Goal: Contribute content: Contribute content

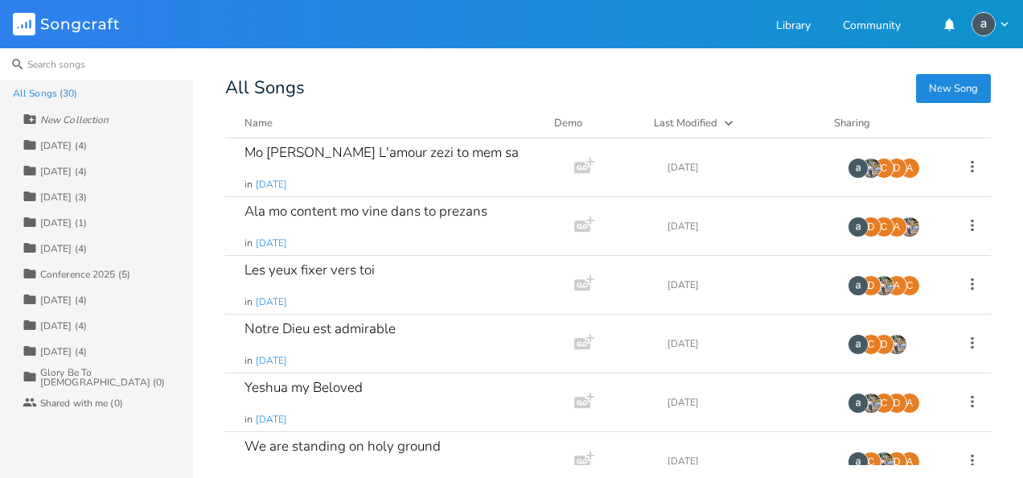
click at [83, 56] on input at bounding box center [96, 64] width 193 height 32
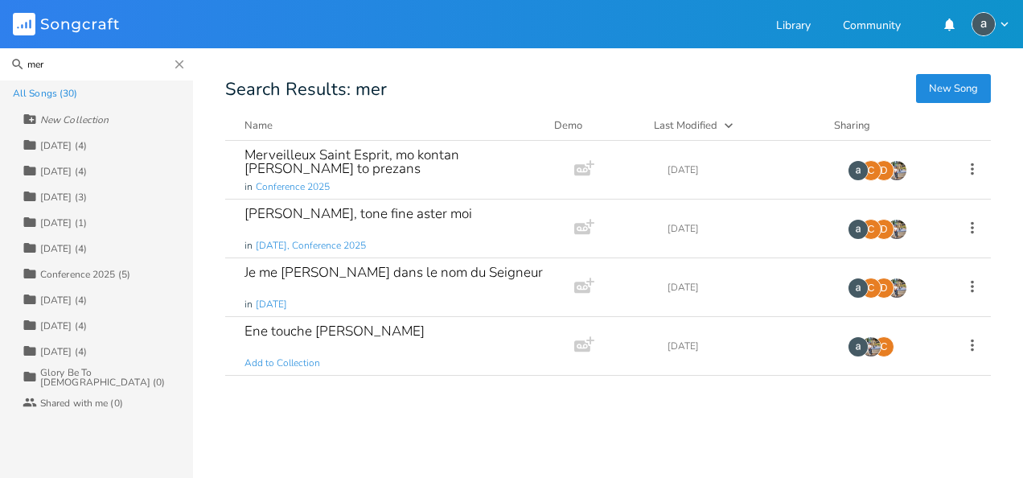
type input "mer"
click at [925, 93] on button "New Song" at bounding box center [953, 88] width 75 height 29
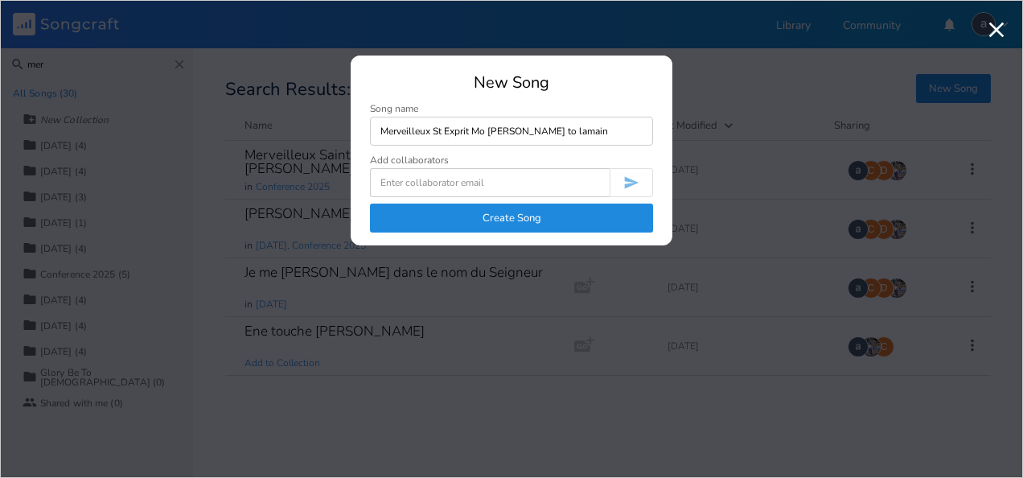
type input "Merveilleux St Exprit Mo [PERSON_NAME] to lamain"
click at [613, 212] on button "Create Song" at bounding box center [511, 217] width 283 height 29
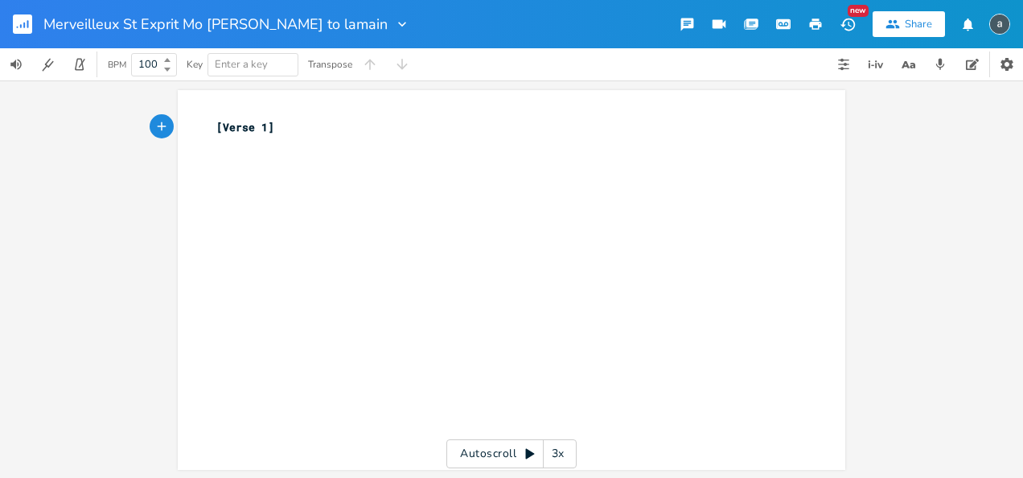
click at [23, 35] on button "button" at bounding box center [29, 24] width 32 height 39
click at [21, 28] on rect "button" at bounding box center [22, 23] width 19 height 19
click at [27, 18] on rect "button" at bounding box center [22, 23] width 19 height 19
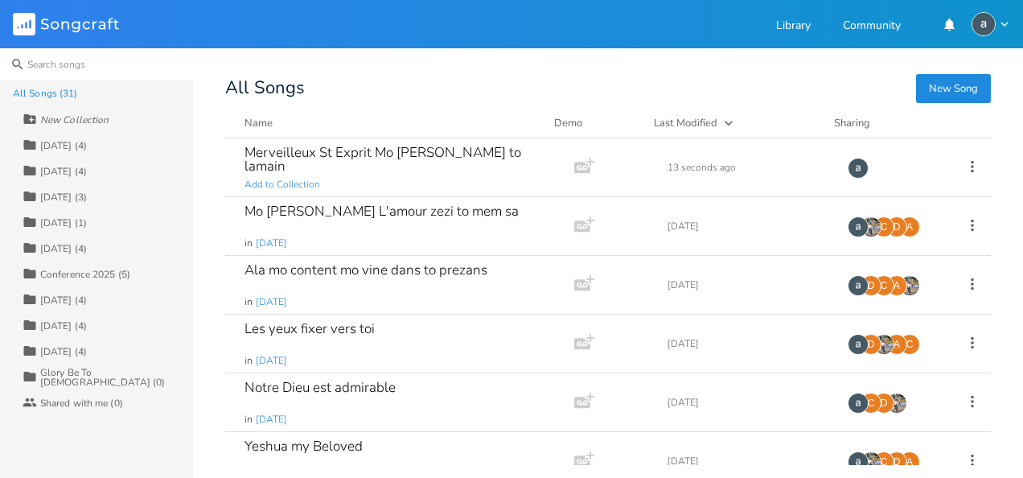
click at [74, 76] on input at bounding box center [96, 64] width 193 height 32
type input "t"
drag, startPoint x: 74, startPoint y: 76, endPoint x: 405, endPoint y: 180, distance: 347.4
click at [405, 180] on div "Search All Songs (31) New Collection Collection [DATE] (4) Collection [DATE] (4…" at bounding box center [511, 262] width 1023 height 429
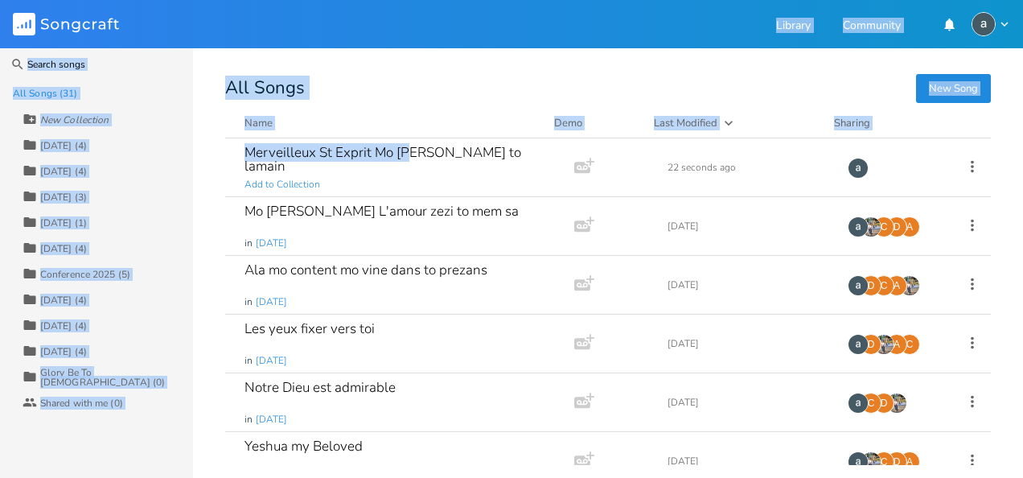
drag, startPoint x: 405, startPoint y: 180, endPoint x: 524, endPoint y: -59, distance: 267.5
click at [524, 0] on html "Songcraft Library Community Search All Songs (31) New Collection Collection [DA…" at bounding box center [511, 239] width 1023 height 478
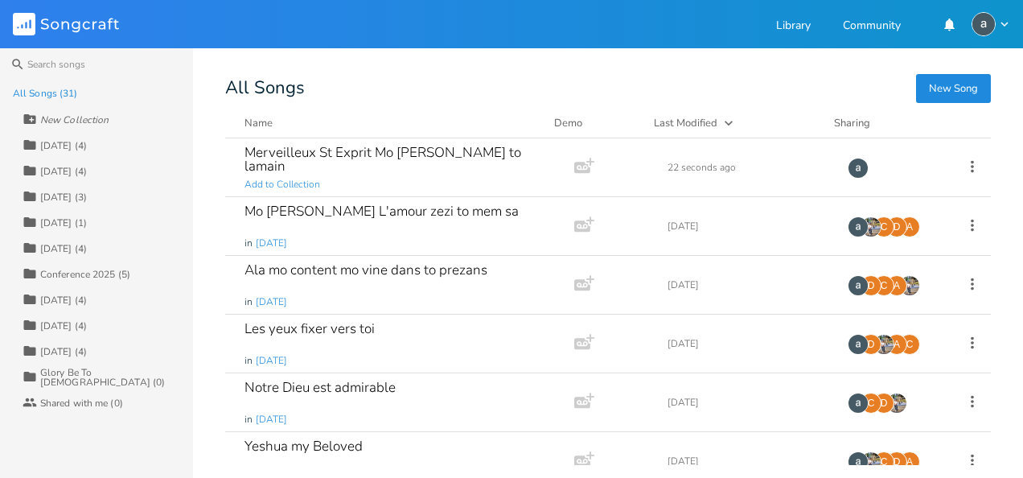
drag, startPoint x: 524, startPoint y: -59, endPoint x: 502, endPoint y: 80, distance: 141.7
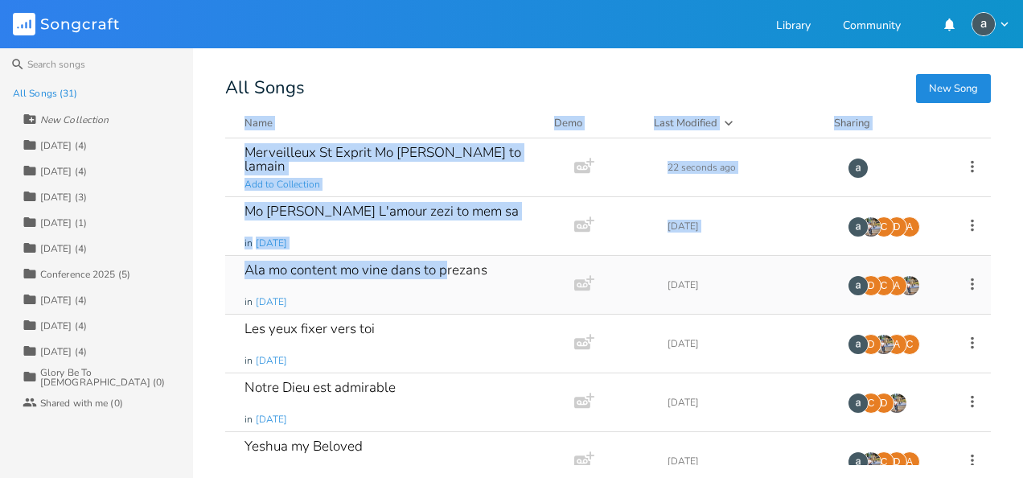
drag, startPoint x: 502, startPoint y: 80, endPoint x: 443, endPoint y: 293, distance: 220.2
click at [443, 293] on div "Search All Songs (31) New Collection Collection [DATE] (4) Collection [DATE] (4…" at bounding box center [511, 262] width 1023 height 429
click at [430, 117] on button "Name" at bounding box center [389, 123] width 290 height 16
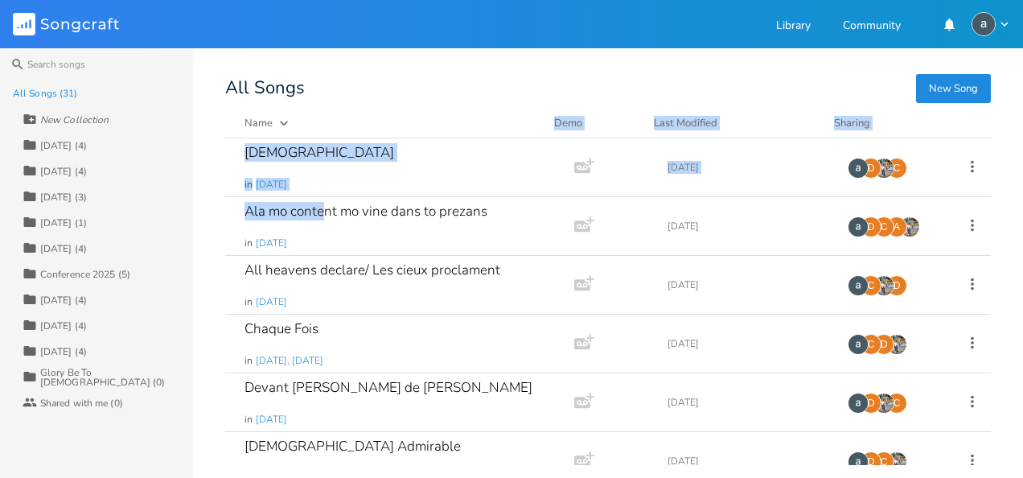
drag, startPoint x: 324, startPoint y: 246, endPoint x: 396, endPoint y: 129, distance: 136.8
click at [396, 129] on div "New Song All Songs Name Demo Last Modified Sharing Agnus Dei in [DATE] Add Demo…" at bounding box center [624, 272] width 798 height 384
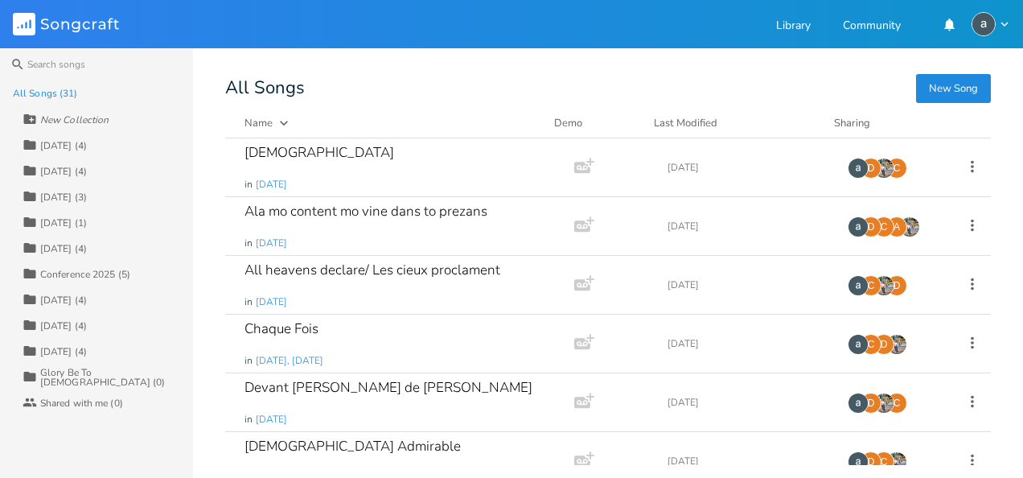
click at [415, 85] on div "All Songs" at bounding box center [607, 87] width 765 height 15
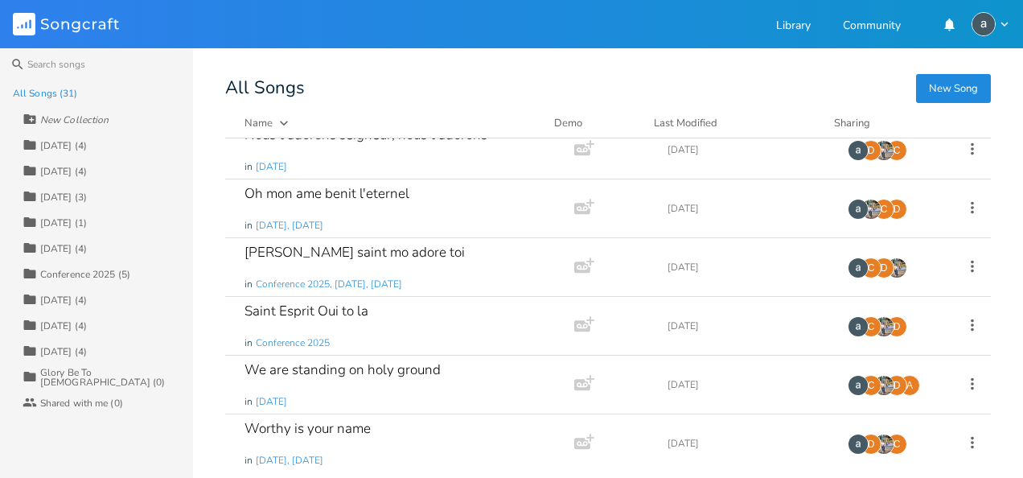
scroll to position [1484, 0]
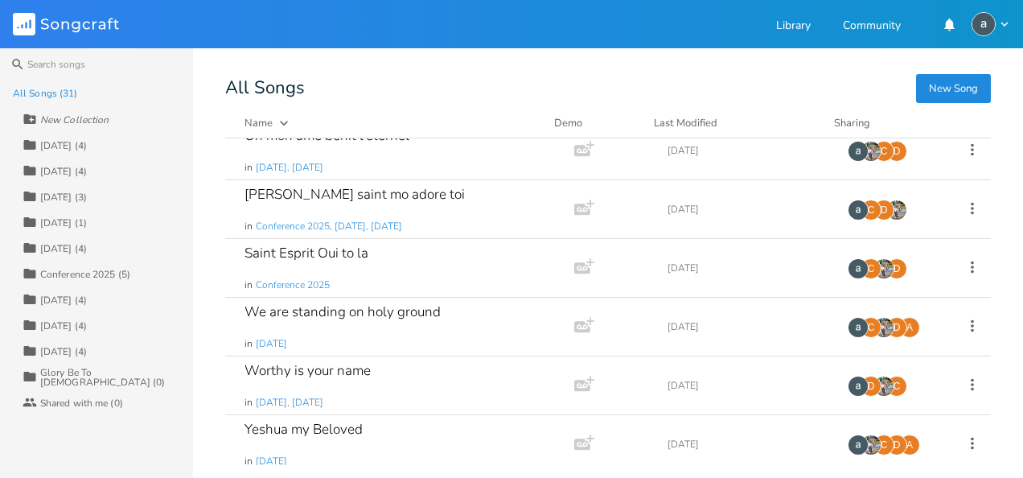
drag, startPoint x: 382, startPoint y: 248, endPoint x: 136, endPoint y: 153, distance: 263.7
click at [136, 153] on div "Search All Songs (31) New Collection Collection [DATE] (4) Collection [DATE] (4…" at bounding box center [511, 262] width 1023 height 429
click at [630, 87] on div "All Songs" at bounding box center [607, 87] width 765 height 15
drag, startPoint x: 630, startPoint y: 87, endPoint x: 963, endPoint y: 68, distance: 333.4
click at [963, 68] on div "Search All Songs (31) New Collection Collection [DATE] (4) Collection [DATE] (4…" at bounding box center [511, 262] width 1023 height 429
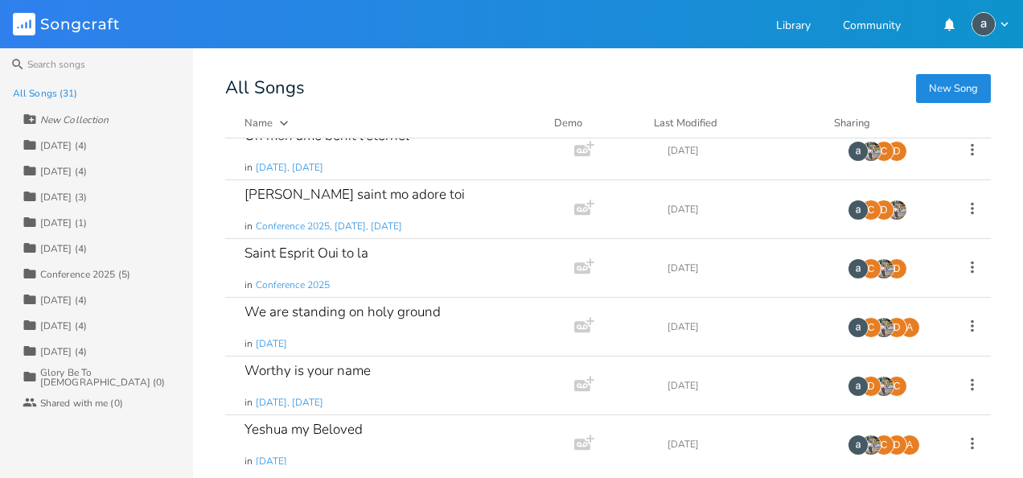
click at [963, 68] on div "Search All Songs (31) New Collection Collection [DATE] (4) Collection [DATE] (4…" at bounding box center [511, 262] width 1023 height 429
click at [962, 75] on div "Search All Songs (31) New Collection Collection [DATE] (4) Collection [DATE] (4…" at bounding box center [511, 262] width 1023 height 429
click at [962, 75] on button "New Song" at bounding box center [953, 88] width 75 height 29
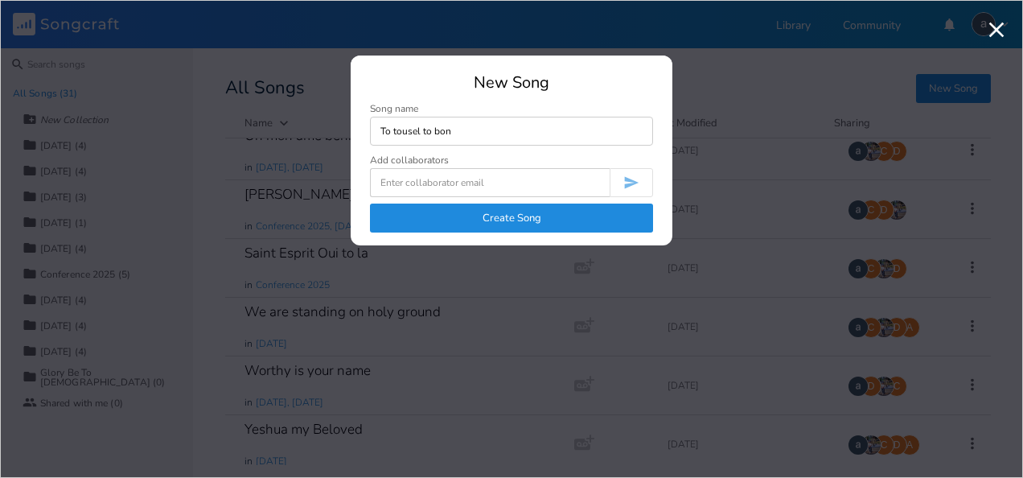
type input "To tousel to bon"
click at [570, 223] on button "Create Song" at bounding box center [511, 217] width 283 height 29
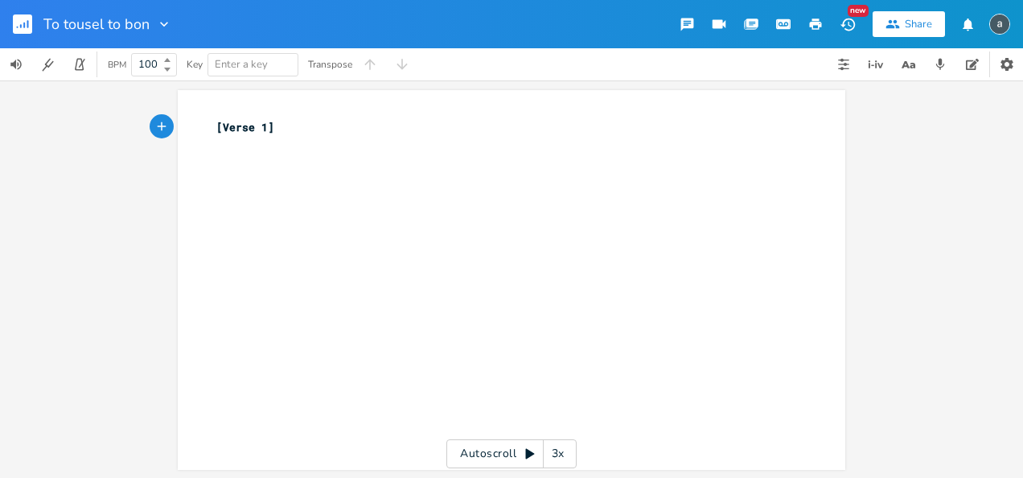
click at [22, 23] on rect "button" at bounding box center [22, 23] width 19 height 19
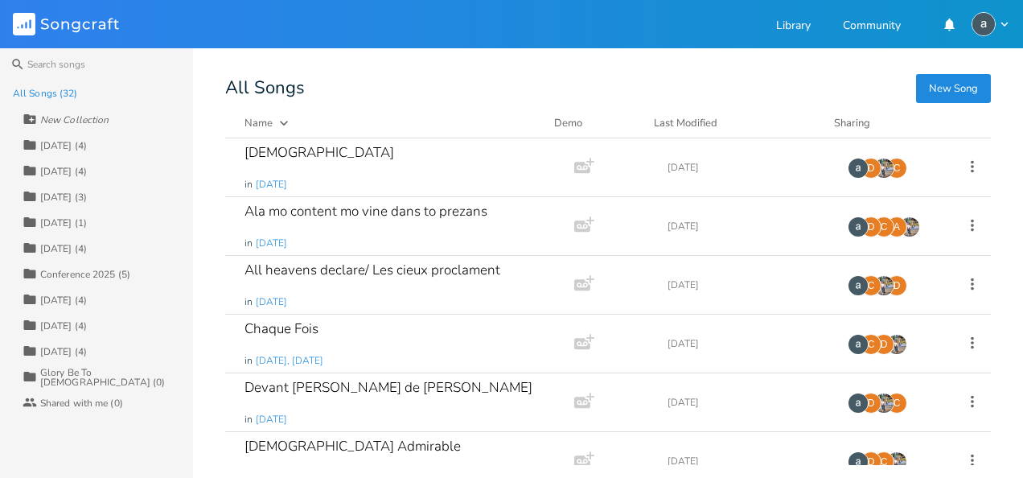
click at [944, 80] on button "New Song" at bounding box center [953, 88] width 75 height 29
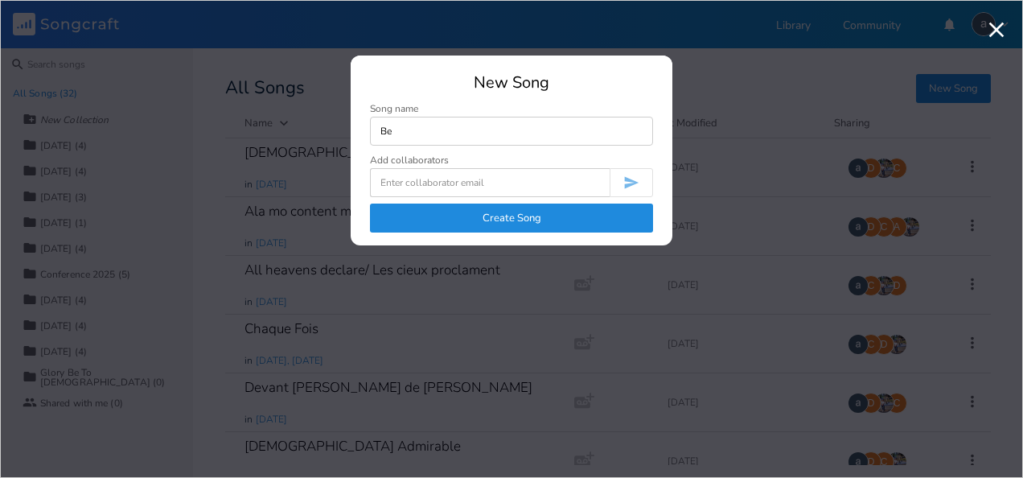
type input "Be"
drag, startPoint x: 944, startPoint y: 80, endPoint x: 570, endPoint y: -59, distance: 399.2
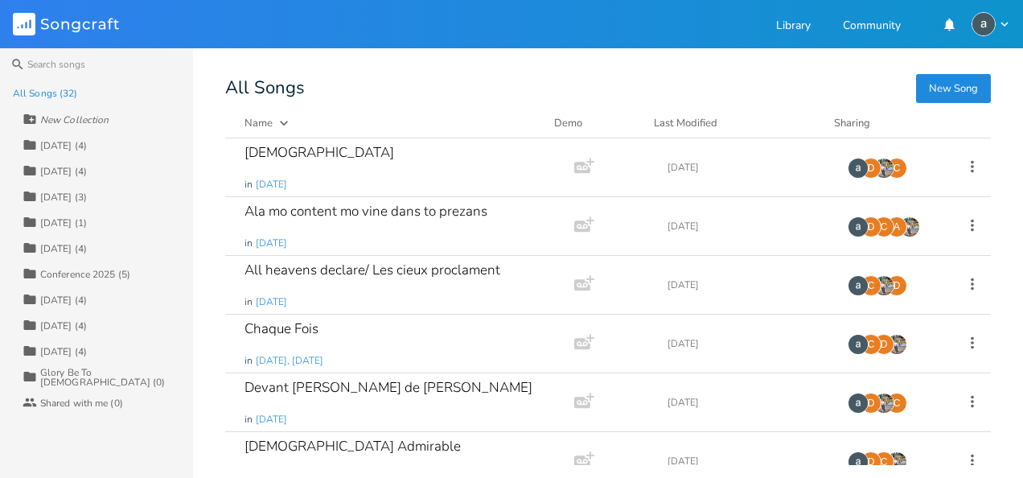
click at [944, 84] on button "New Song" at bounding box center [953, 88] width 75 height 29
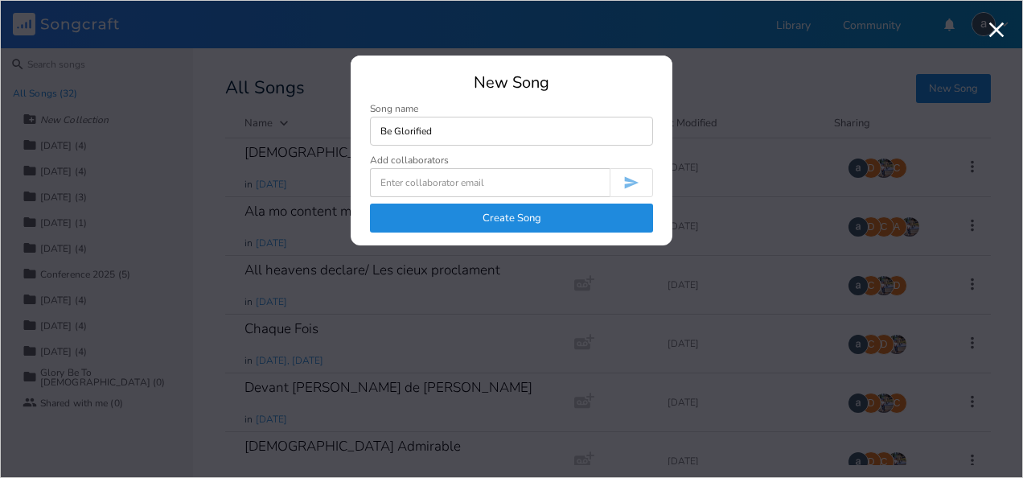
type input "Be Glorified"
click at [598, 207] on button "Create Song" at bounding box center [511, 217] width 283 height 29
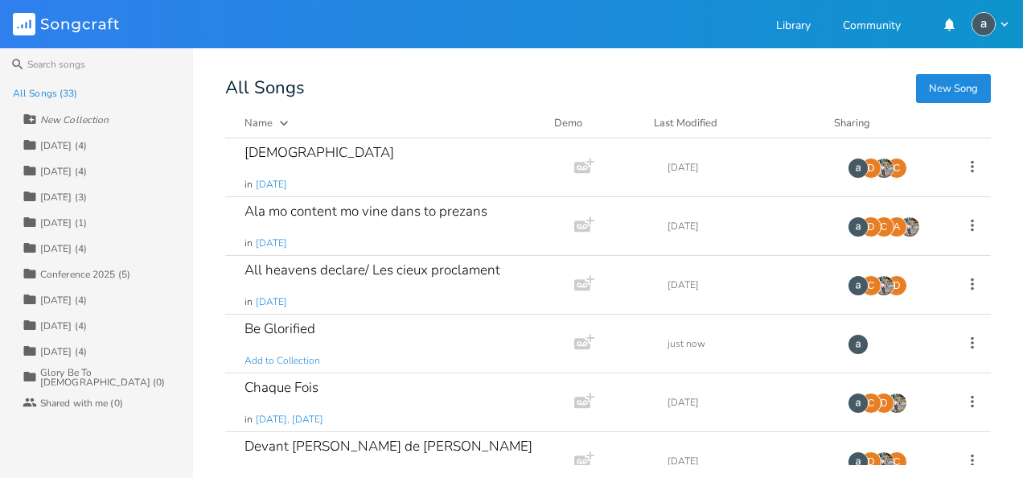
click at [965, 86] on button "New Song" at bounding box center [953, 88] width 75 height 29
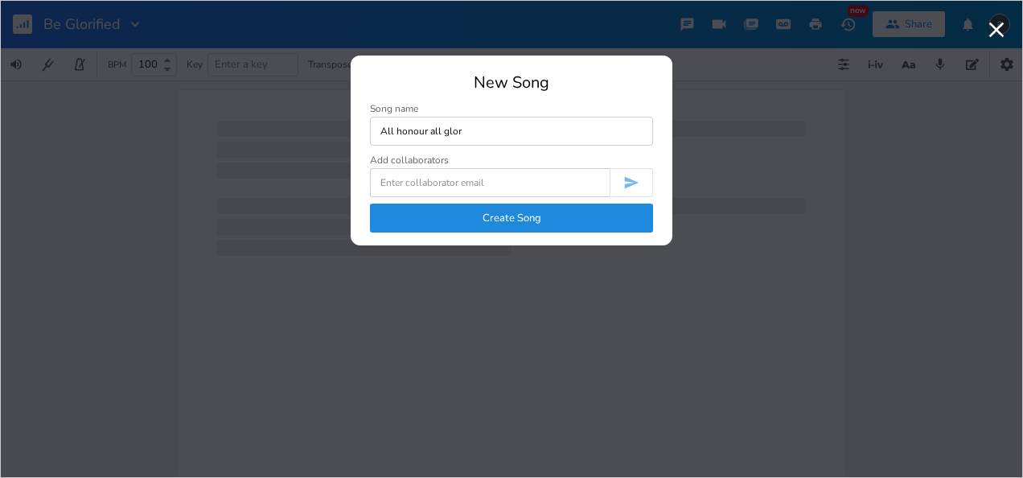
type input "All honour all glor"
type textarea "y"
click at [550, 123] on input "All honour all glor" at bounding box center [511, 131] width 283 height 29
type input "All honour all glory"
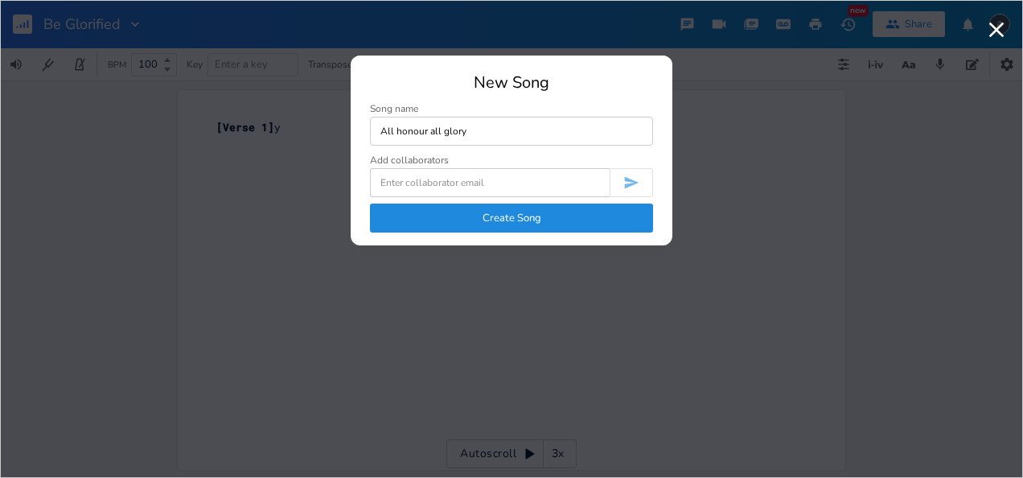
click at [499, 211] on button "Create Song" at bounding box center [511, 217] width 283 height 29
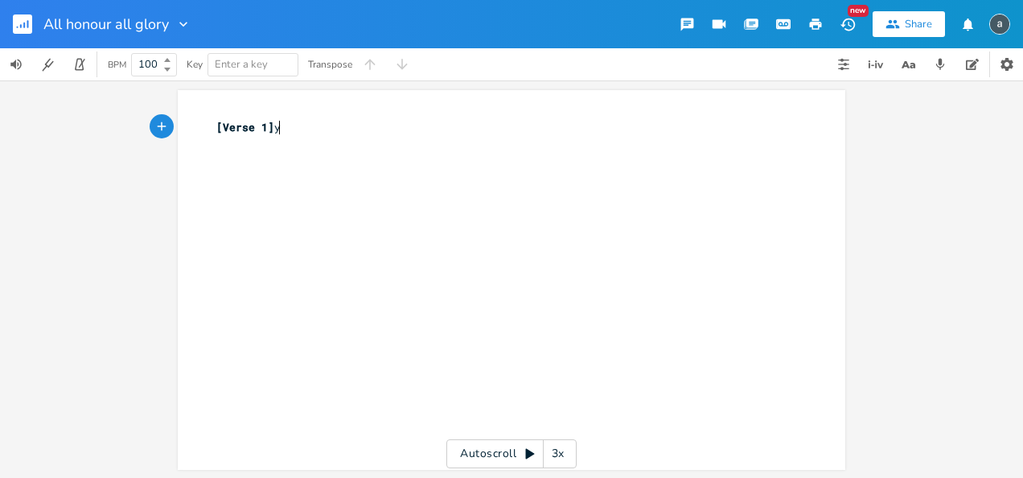
click at [287, 123] on pre "[Verse 1] y" at bounding box center [503, 127] width 581 height 17
click at [25, 27] on rect "button" at bounding box center [22, 23] width 19 height 19
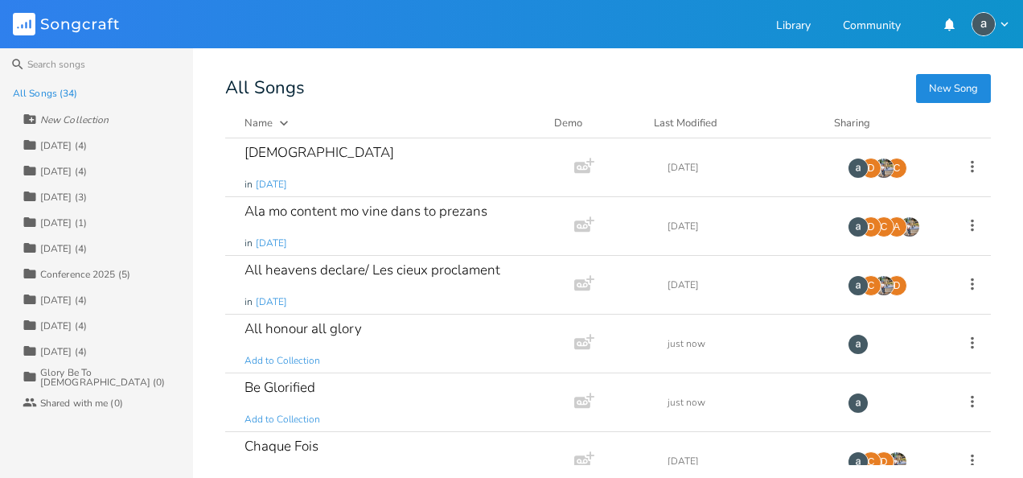
click at [56, 115] on div "New Collection" at bounding box center [74, 120] width 68 height 10
click at [96, 117] on div "New Collection" at bounding box center [74, 120] width 68 height 10
type input "[DATE]"
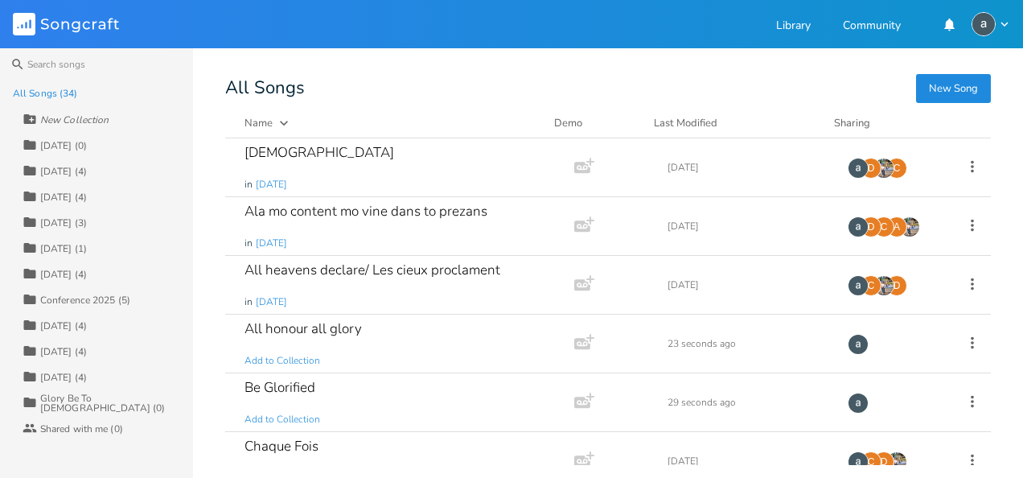
click at [144, 85] on div "All Songs (34)" at bounding box center [103, 93] width 180 height 26
click at [105, 138] on div "Collection [DATE] (0)" at bounding box center [108, 145] width 170 height 26
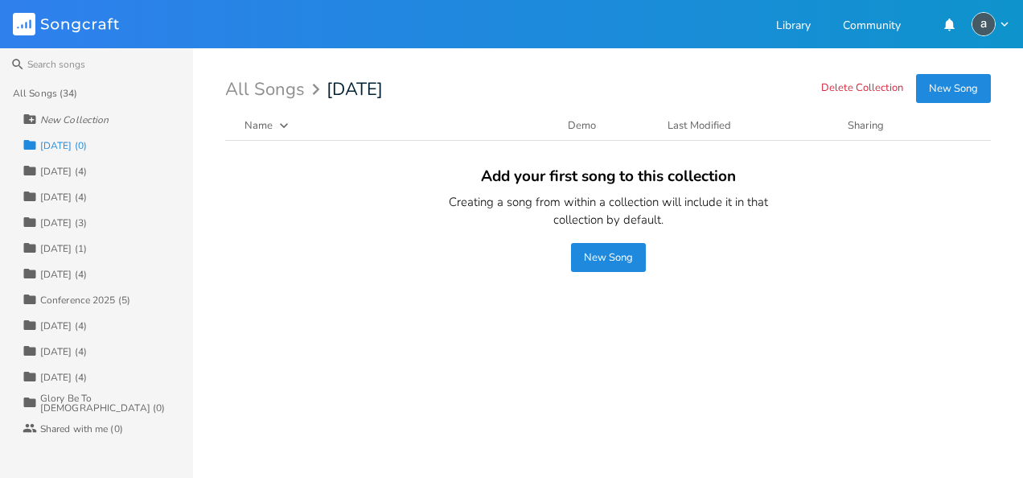
click at [58, 96] on div "All Songs (34)" at bounding box center [45, 93] width 64 height 10
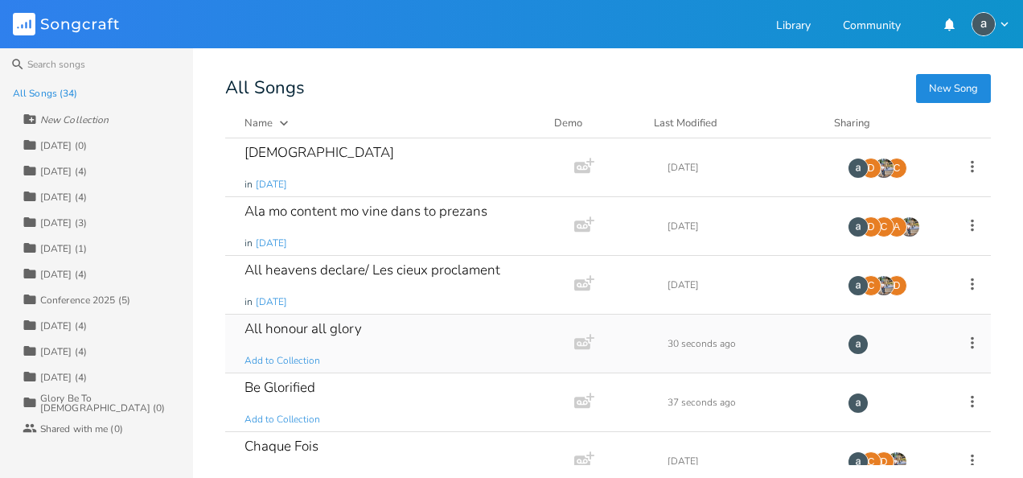
click at [970, 340] on icon at bounding box center [971, 342] width 3 height 12
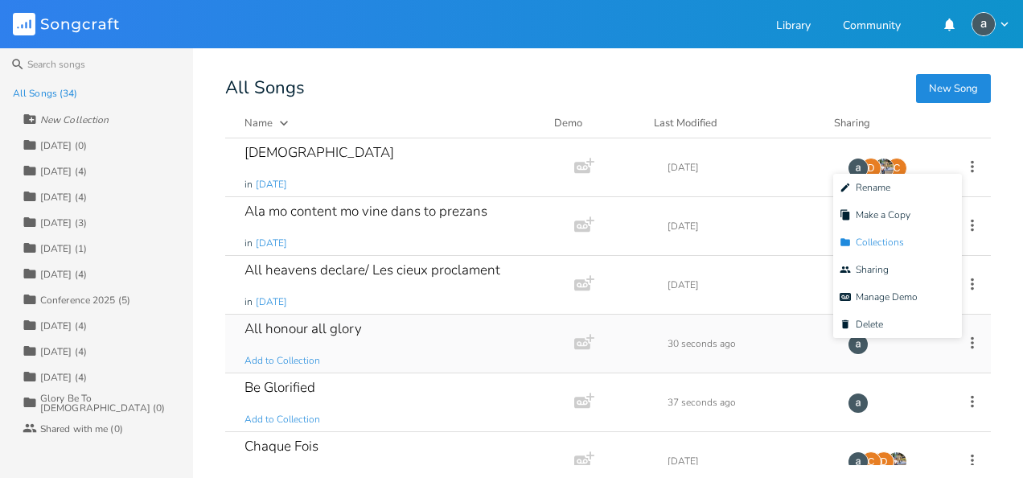
click at [880, 246] on span "Collection Collections" at bounding box center [871, 241] width 64 height 11
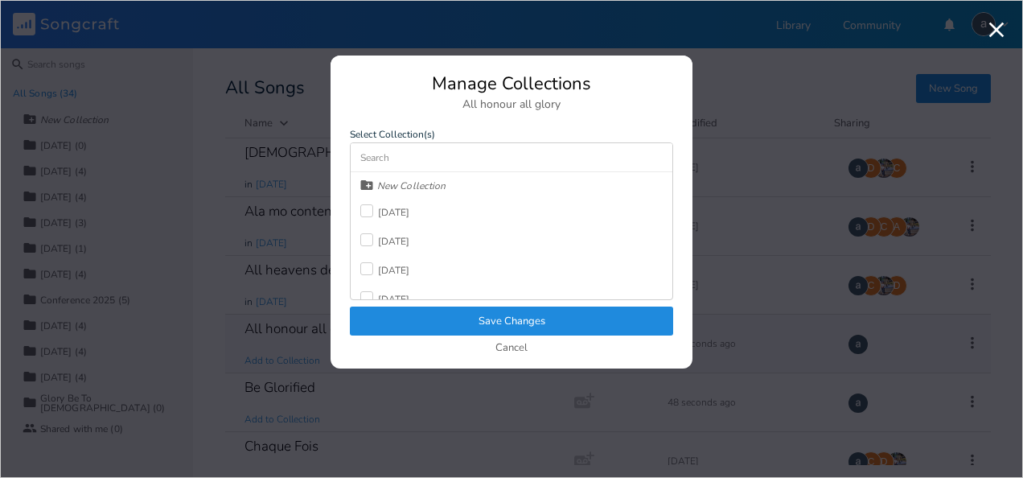
click at [425, 211] on div "New Collection [DATE] [DATE] [DATE] [DATE] [DATE] [DATE] Conference 2025 [DATE]…" at bounding box center [512, 235] width 322 height 127
click at [394, 207] on div "[DATE]" at bounding box center [394, 212] width 32 height 10
click at [449, 324] on button "Save Changes" at bounding box center [511, 320] width 323 height 29
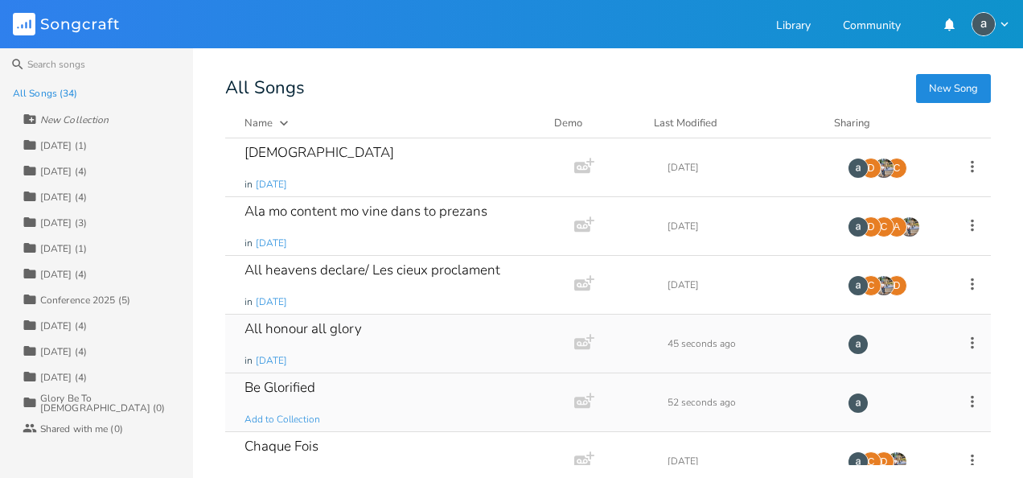
click at [968, 397] on icon at bounding box center [972, 401] width 18 height 18
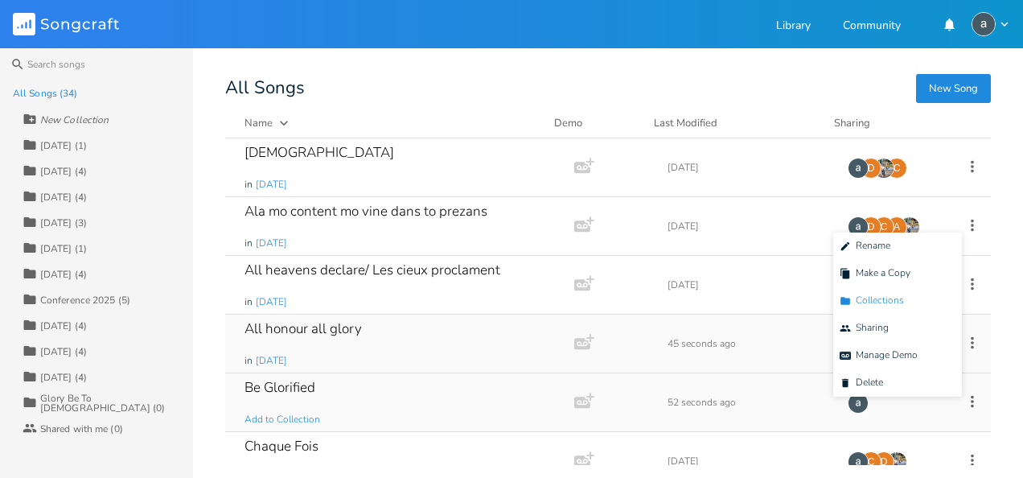
click at [864, 305] on span "Collection Collections" at bounding box center [871, 300] width 64 height 11
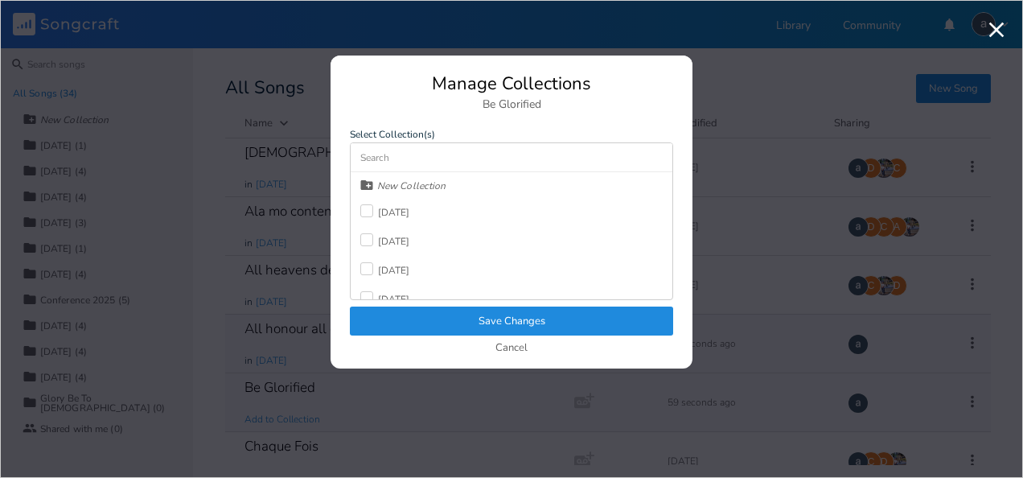
click at [395, 207] on div "[DATE]" at bounding box center [394, 212] width 32 height 10
click at [447, 311] on button "Save Changes" at bounding box center [511, 320] width 323 height 29
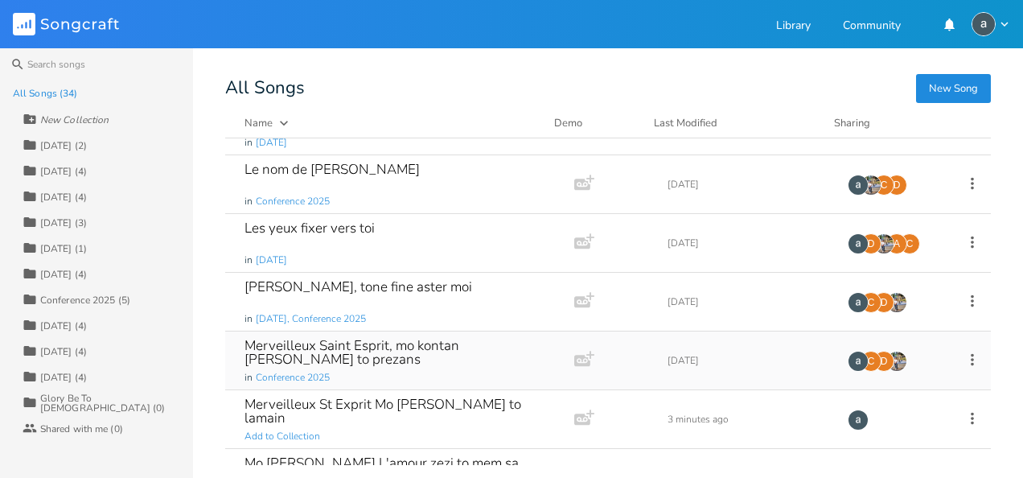
scroll to position [1131, 0]
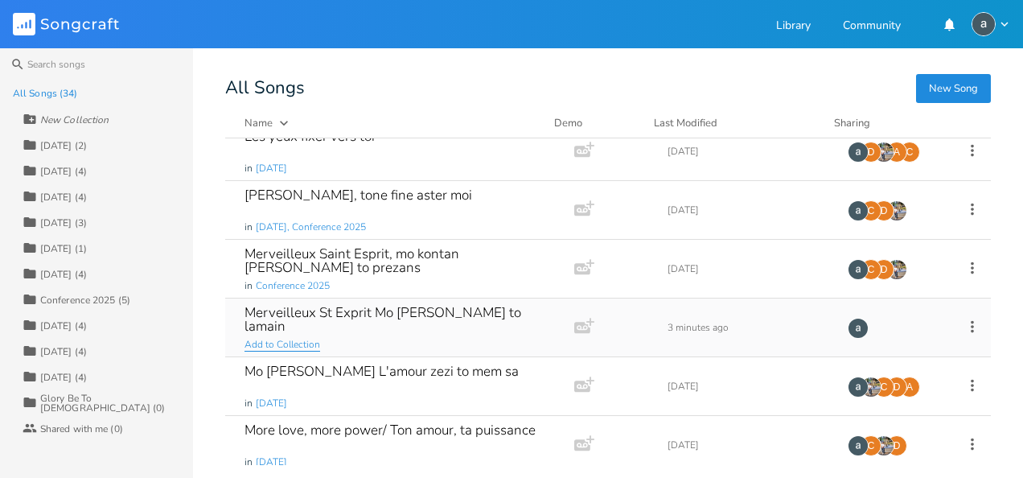
click at [307, 338] on span "Add to Collection" at bounding box center [282, 345] width 76 height 14
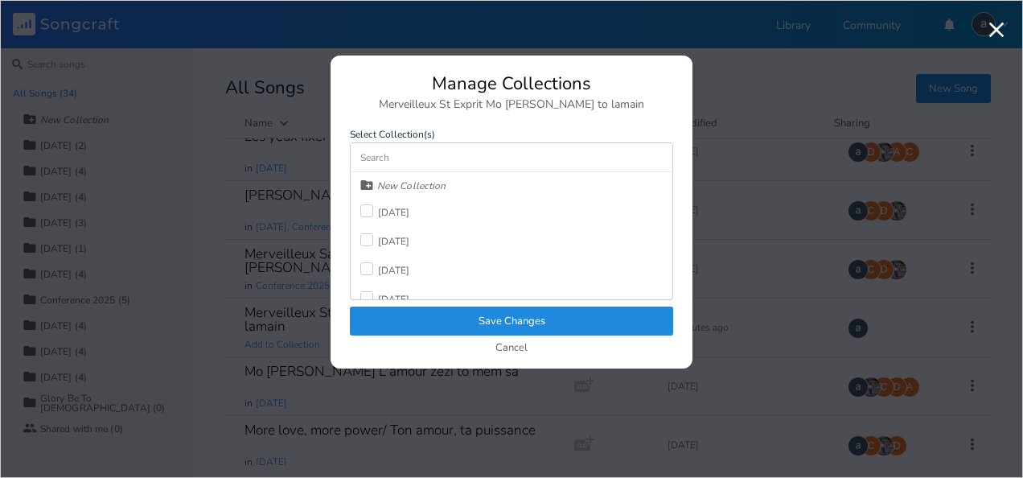
click at [400, 215] on div "[DATE]" at bounding box center [394, 212] width 32 height 10
click at [413, 309] on button "Save Changes" at bounding box center [511, 320] width 323 height 29
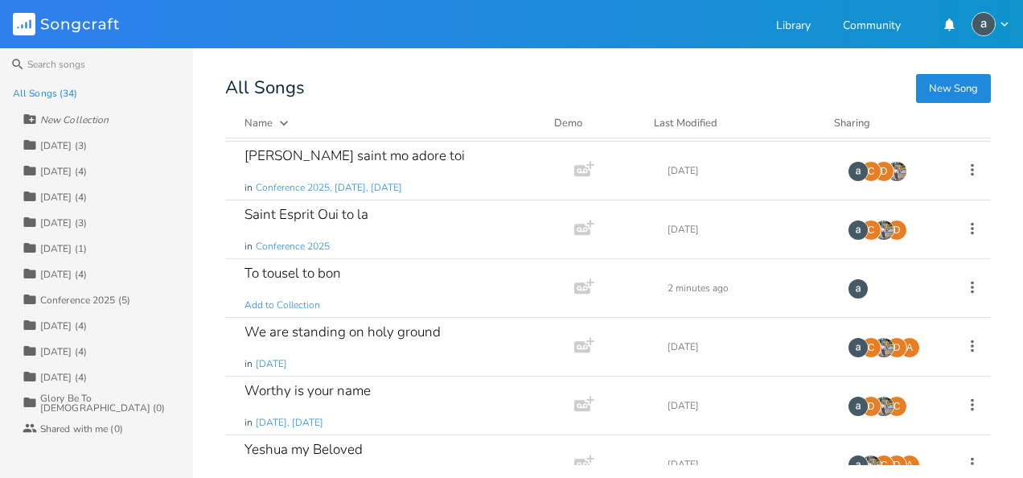
scroll to position [1660, 0]
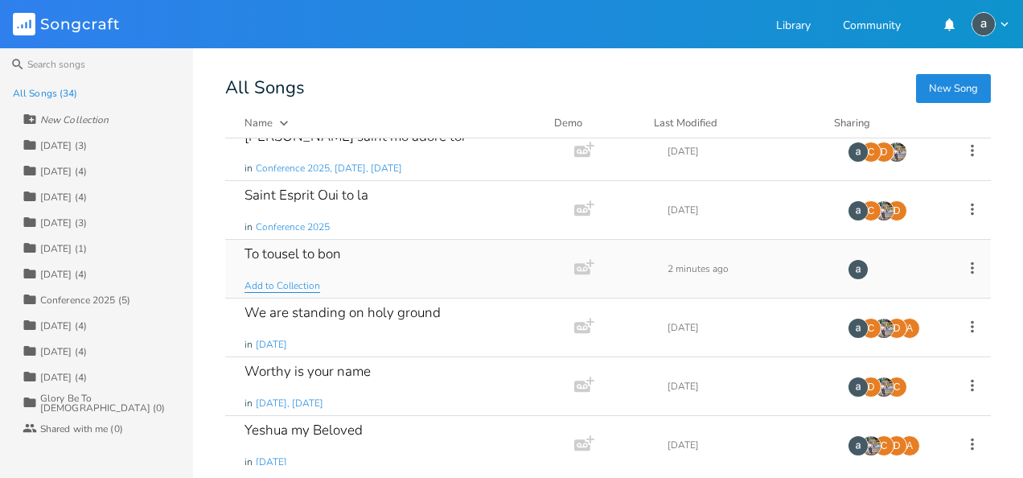
click at [289, 279] on span "Add to Collection" at bounding box center [282, 286] width 76 height 14
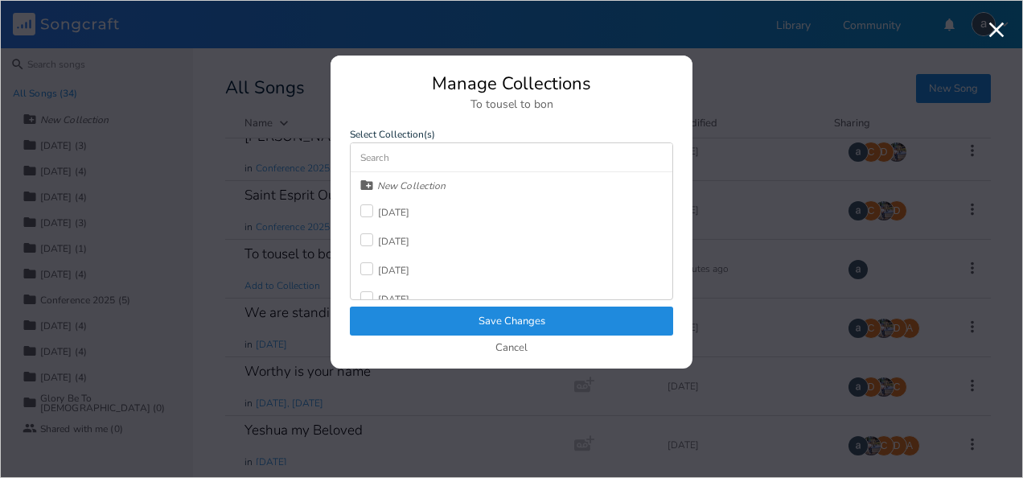
click at [396, 207] on div "[DATE]" at bounding box center [394, 212] width 32 height 10
click at [434, 311] on button "Save Changes" at bounding box center [511, 320] width 323 height 29
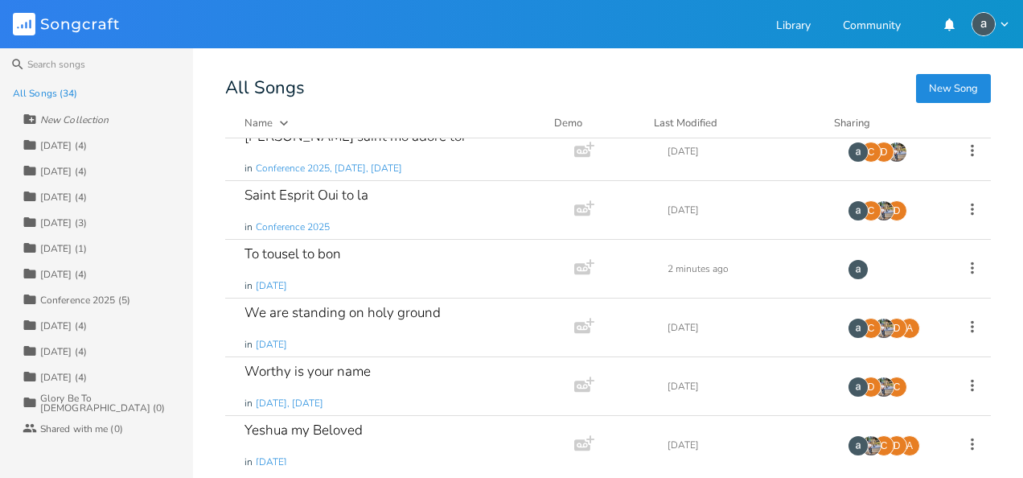
click at [1006, 146] on div "New Song All Songs Name Demo Last Modified Sharing Agnus Dei in [DATE] Add Demo…" at bounding box center [624, 272] width 798 height 384
click at [76, 147] on div "[DATE] (4)" at bounding box center [63, 146] width 47 height 10
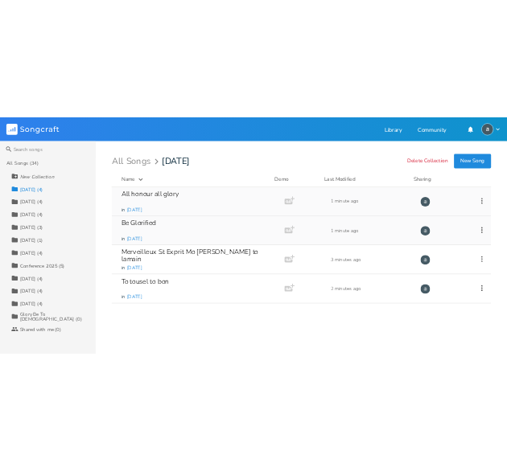
scroll to position [0, 0]
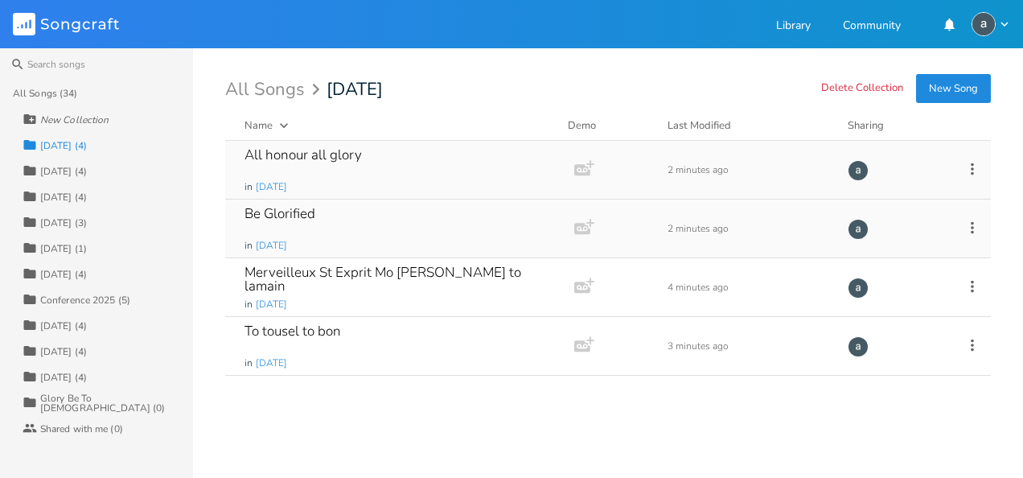
click at [321, 148] on div "All honour all glory" at bounding box center [302, 155] width 117 height 14
click at [319, 150] on div "All honour all glory" at bounding box center [302, 155] width 117 height 14
click at [288, 203] on div "Be Glorified in [DATE]" at bounding box center [396, 228] width 304 height 58
click at [282, 220] on div "Be Glorified" at bounding box center [279, 214] width 71 height 14
click at [321, 233] on div "Be Glorified in [DATE]" at bounding box center [396, 228] width 304 height 58
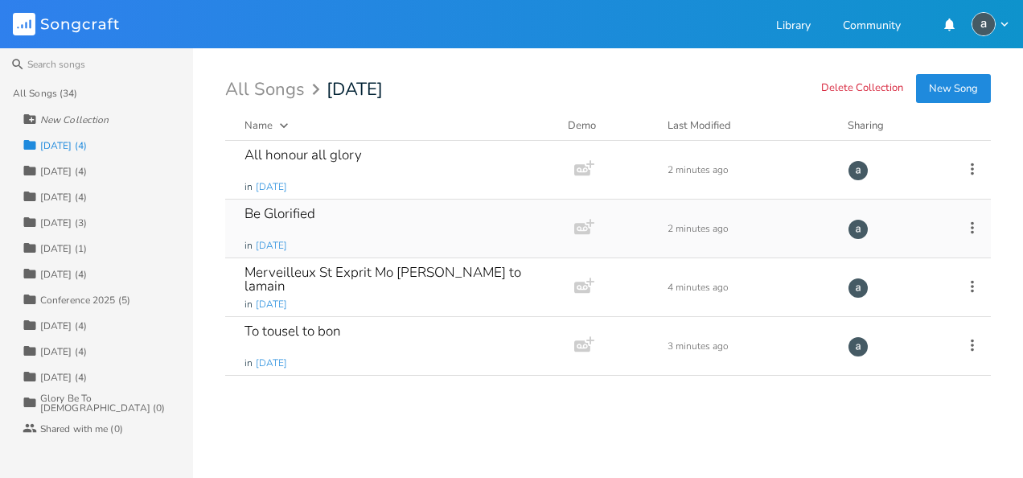
click at [321, 233] on div "Be Glorified in [DATE]" at bounding box center [396, 228] width 304 height 58
click at [259, 209] on div "Be Glorified" at bounding box center [279, 214] width 71 height 14
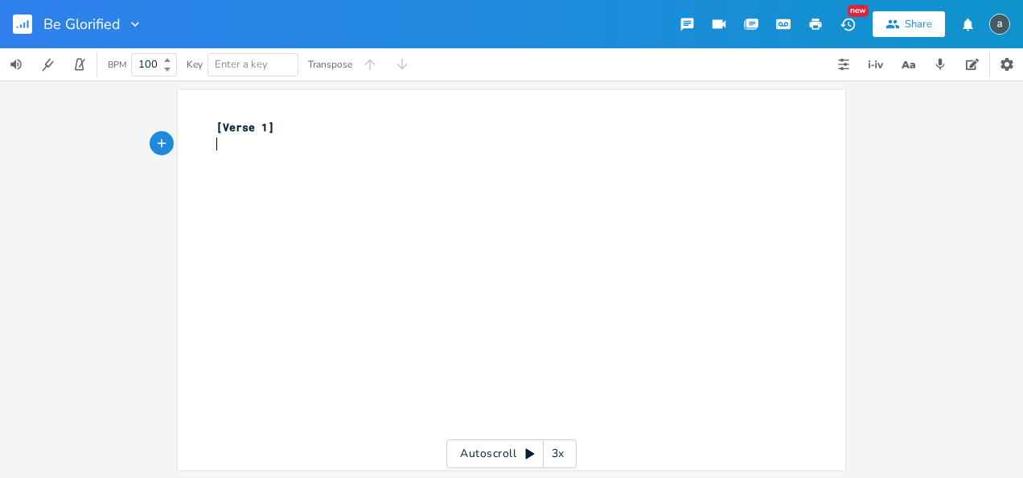
click at [236, 161] on div "xxxxxxxxxx [Verse 1] ​" at bounding box center [523, 295] width 621 height 359
click at [13, 23] on rect "button" at bounding box center [22, 23] width 19 height 19
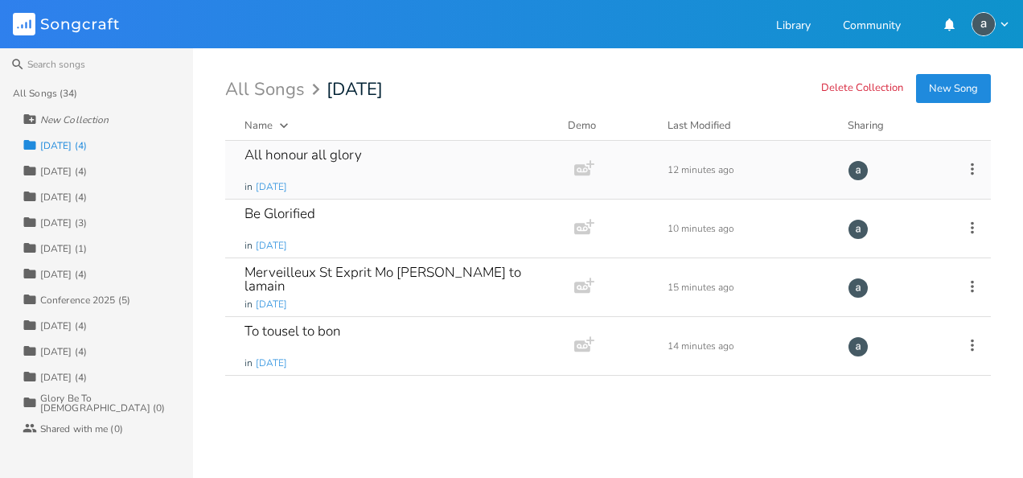
click at [375, 174] on div "All honour all glory in [DATE]" at bounding box center [396, 170] width 304 height 58
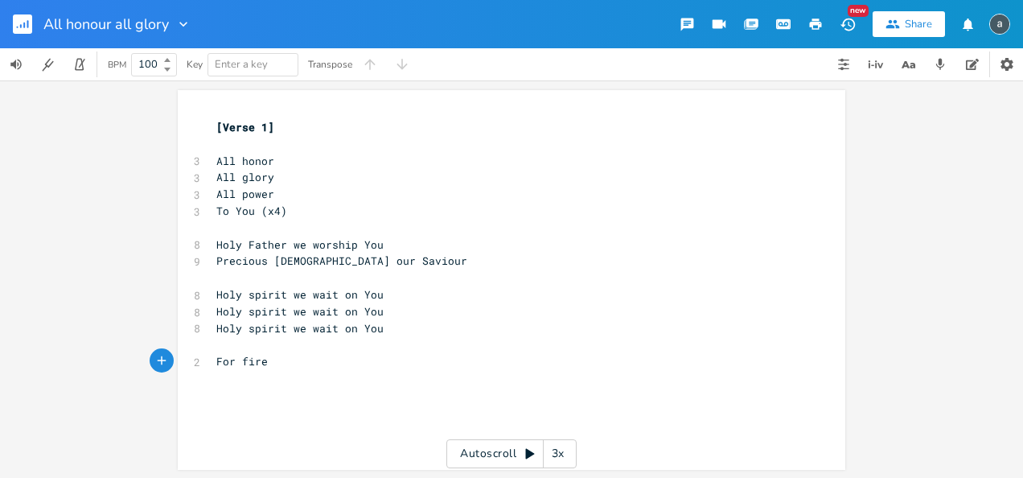
click at [26, 31] on rect "button" at bounding box center [22, 23] width 19 height 19
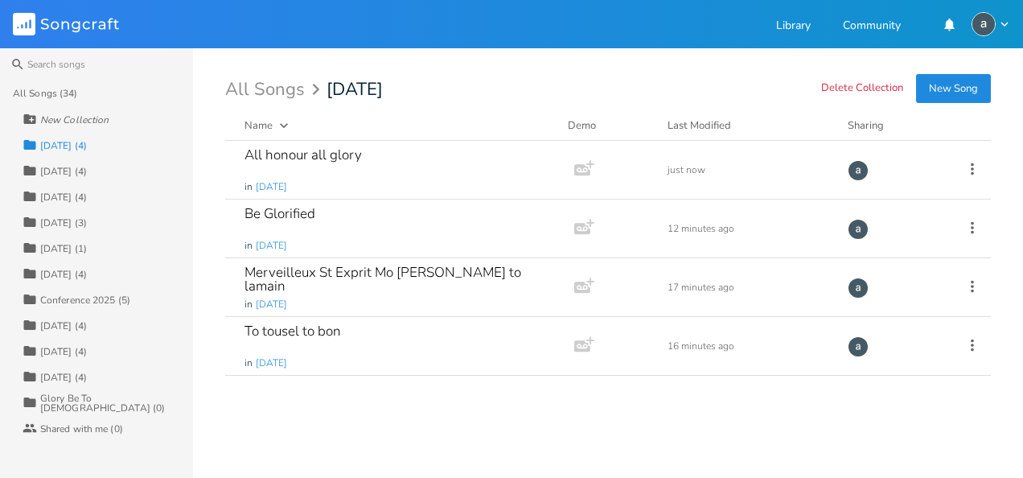
click at [116, 291] on div "Collection Conference 2025 (5)" at bounding box center [108, 299] width 170 height 26
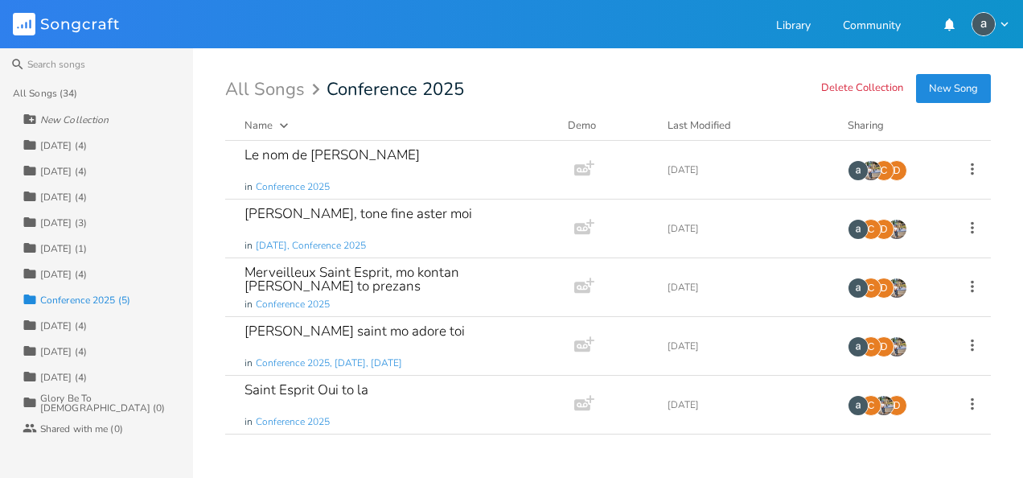
click at [87, 141] on div "[DATE] (4)" at bounding box center [63, 146] width 47 height 10
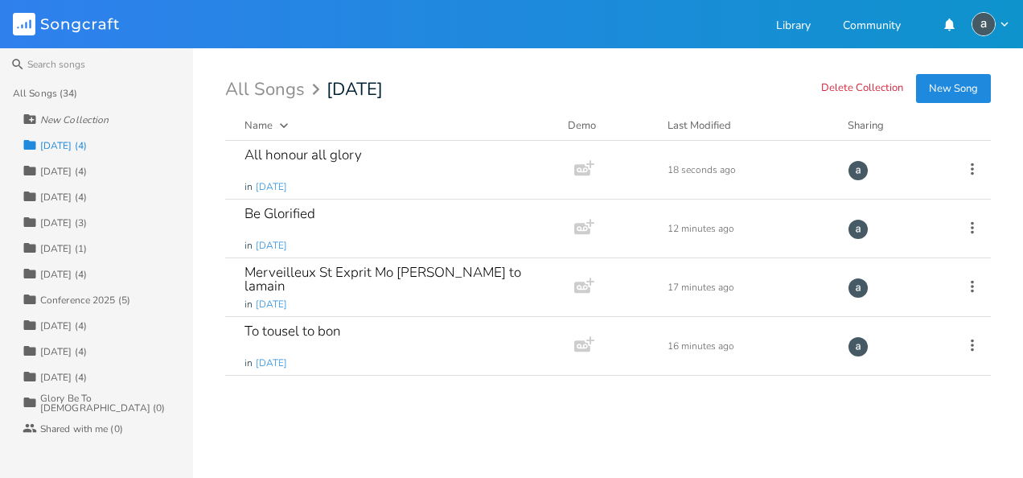
click at [917, 400] on div "All honour all glory in [DATE] Add Demo 18 seconds ago Be Glorified in [DATE] A…" at bounding box center [607, 303] width 765 height 324
click at [391, 158] on div "All honour all glory in [DATE]" at bounding box center [396, 170] width 304 height 58
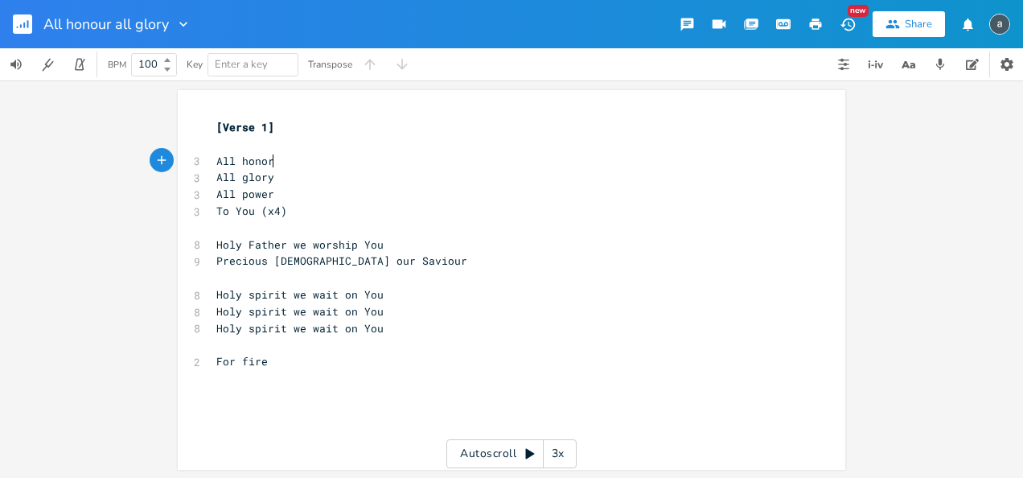
click at [286, 158] on pre "All honor" at bounding box center [503, 161] width 581 height 17
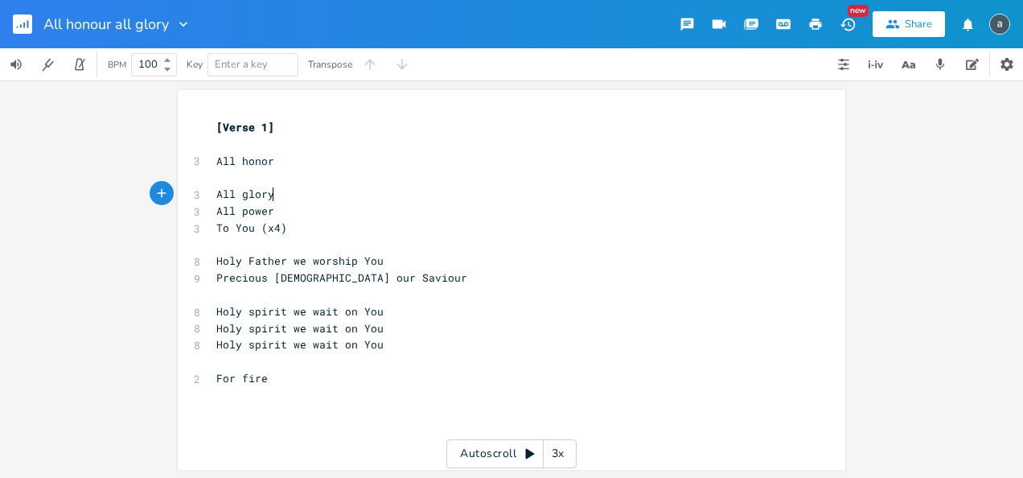
click at [281, 190] on pre "All glory" at bounding box center [503, 194] width 581 height 17
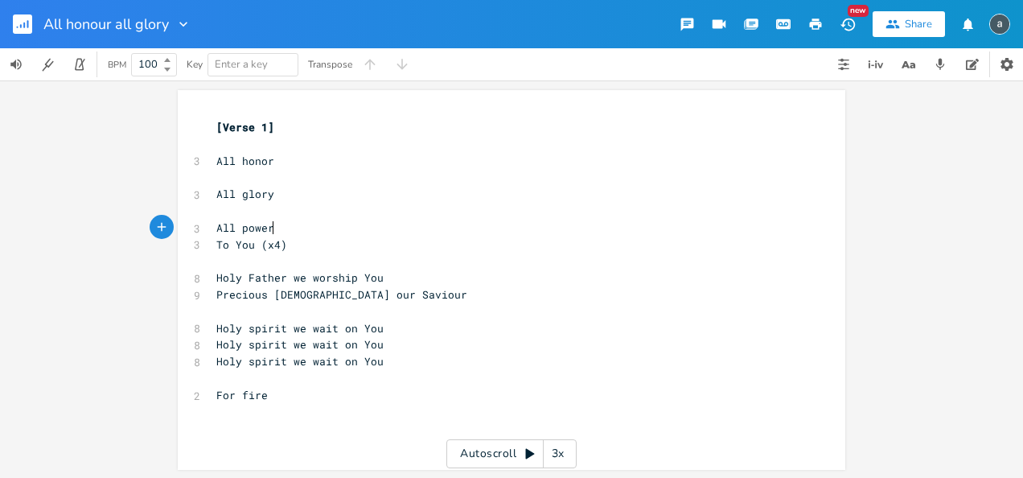
click at [281, 233] on pre "All power" at bounding box center [503, 228] width 581 height 17
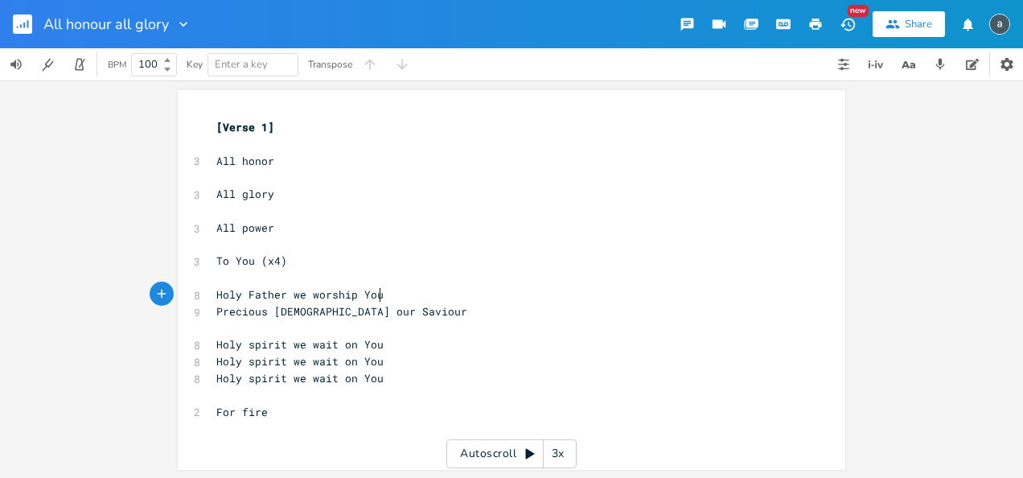
click at [386, 287] on pre "Holy Father we worship You" at bounding box center [503, 294] width 581 height 17
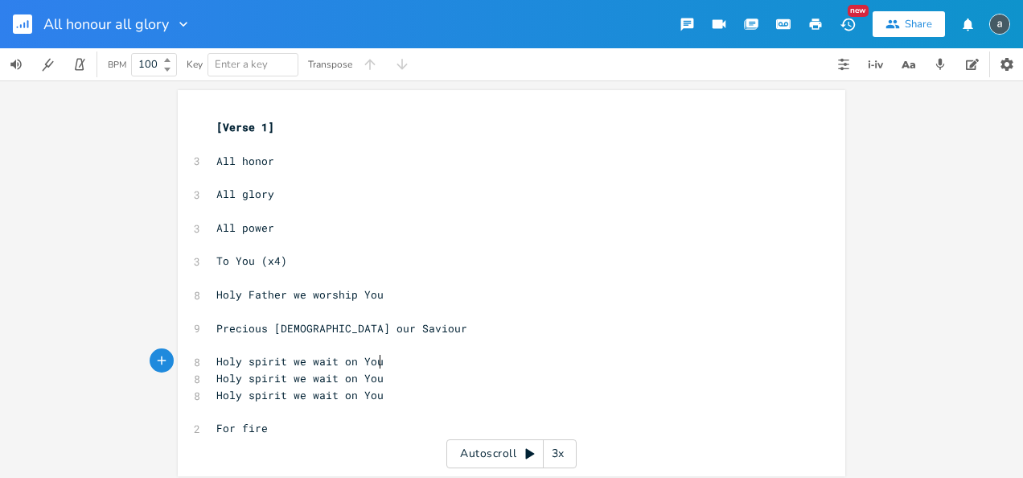
click at [388, 357] on pre "Holy spirit we wait on You" at bounding box center [503, 361] width 581 height 17
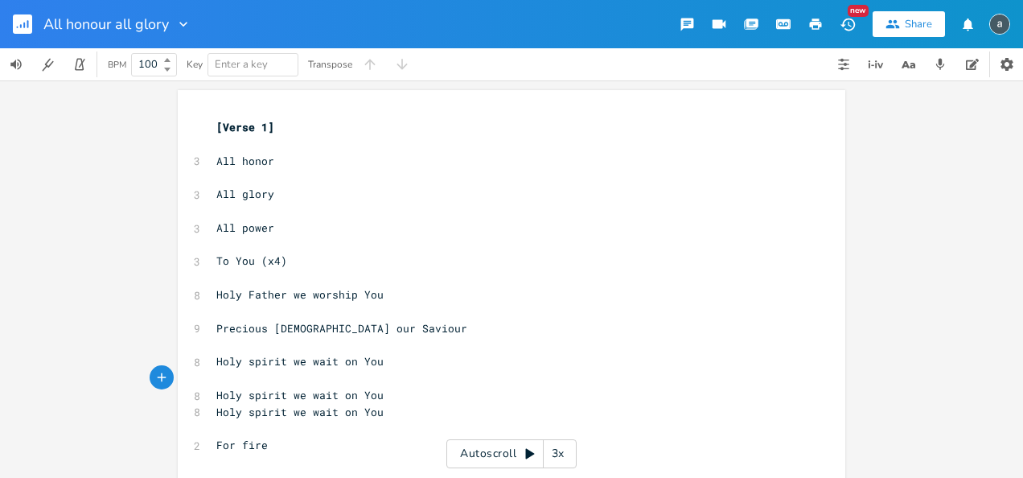
click at [381, 392] on pre "Holy spirit we wait on You" at bounding box center [503, 395] width 581 height 17
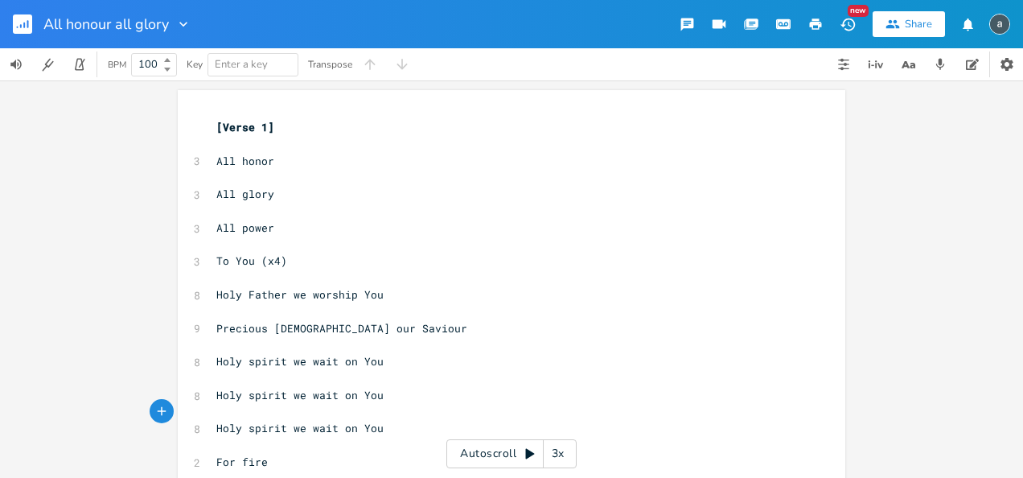
click at [280, 148] on pre "​" at bounding box center [503, 144] width 581 height 17
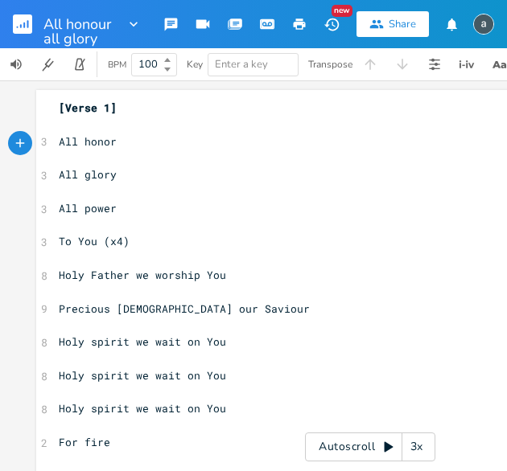
click at [55, 175] on pre "All glory" at bounding box center [369, 174] width 629 height 17
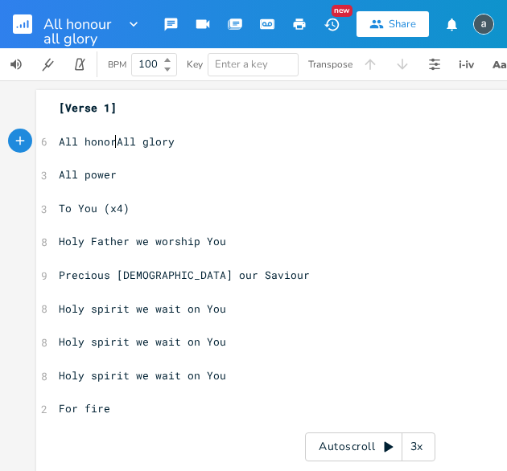
click at [55, 175] on pre "All power" at bounding box center [369, 174] width 629 height 17
type textarea ","
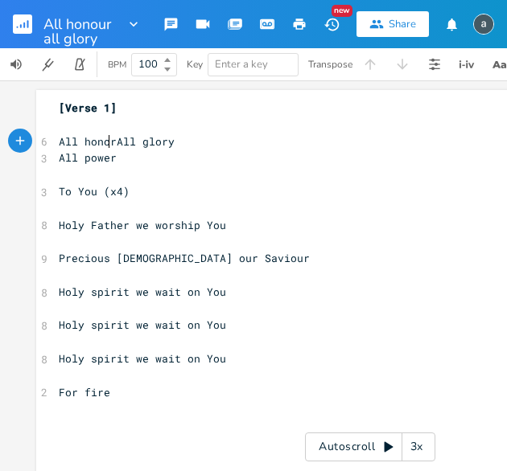
click at [106, 144] on span "All honorAll glory" at bounding box center [117, 141] width 116 height 14
type textarea ","
click at [59, 162] on span "All power" at bounding box center [88, 157] width 58 height 14
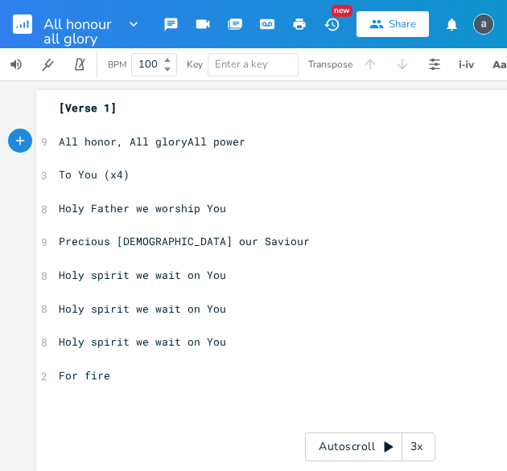
type textarea ","
click at [59, 175] on span "To You (x4)" at bounding box center [94, 174] width 71 height 14
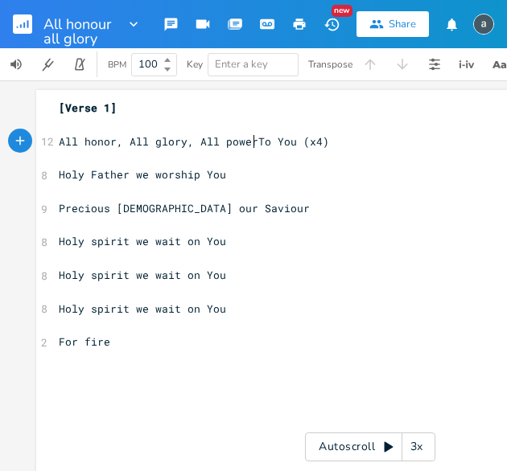
scroll to position [0, 2]
type textarea ","
click at [334, 143] on pre "All honor, All glory, All power, To You (x4)" at bounding box center [369, 141] width 629 height 17
click at [81, 128] on pre "​" at bounding box center [369, 125] width 629 height 17
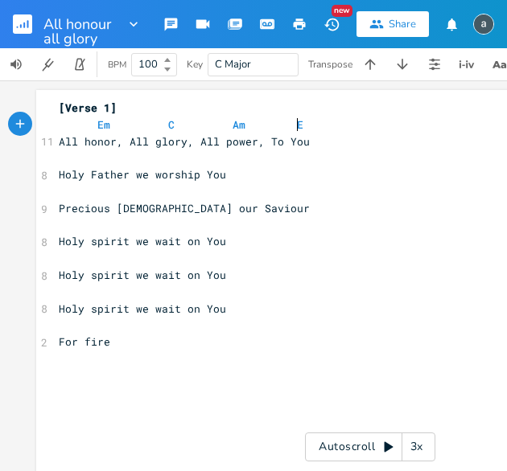
type textarea "Em C Am Em"
click at [74, 157] on pre "​" at bounding box center [369, 158] width 629 height 17
click at [249, 119] on span "Em C Am Em" at bounding box center [184, 124] width 251 height 14
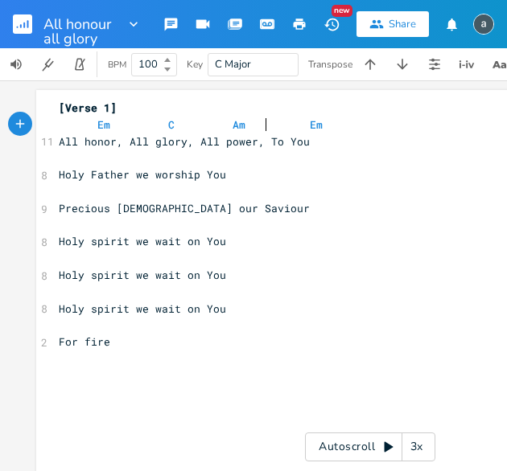
type textarea "D"
click at [60, 329] on pre "​" at bounding box center [369, 325] width 629 height 17
type textarea "Em D"
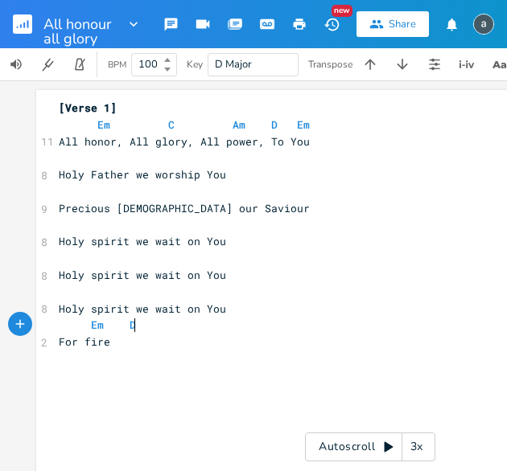
scroll to position [0, 34]
click at [105, 162] on pre "​" at bounding box center [369, 158] width 629 height 17
type textarea "D Em"
click at [87, 188] on pre "​" at bounding box center [369, 191] width 629 height 17
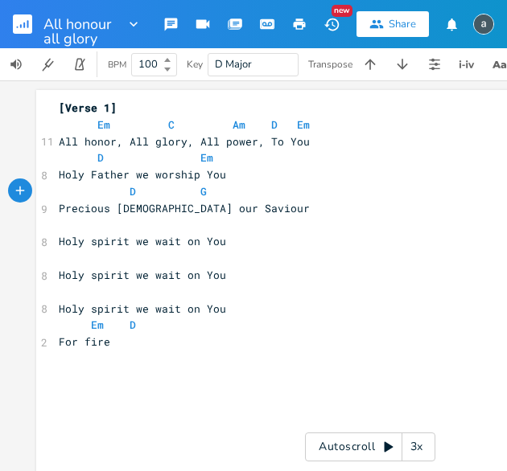
type textarea "D G B"
click at [72, 229] on pre "​" at bounding box center [369, 225] width 629 height 17
type textarea "C"
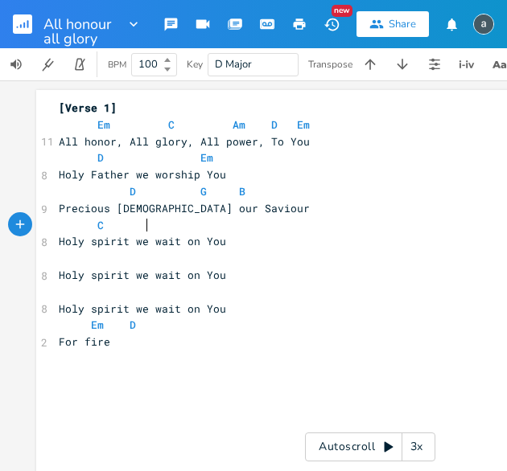
scroll to position [0, 44]
type textarea "G D"
click at [117, 224] on span "C G D" at bounding box center [130, 225] width 142 height 14
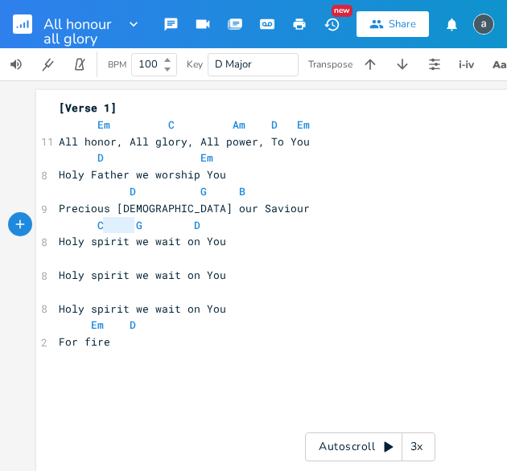
type textarea "C G D"
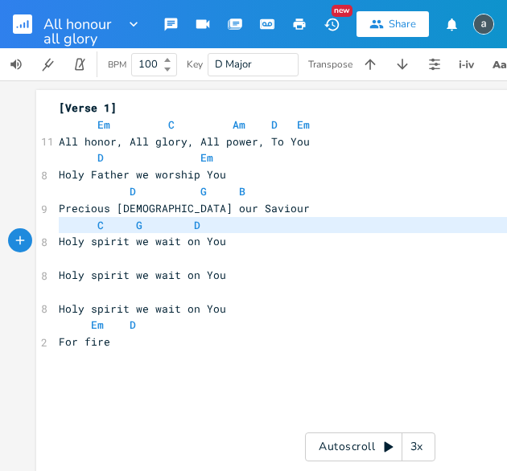
click at [117, 224] on span "C G D" at bounding box center [130, 225] width 142 height 14
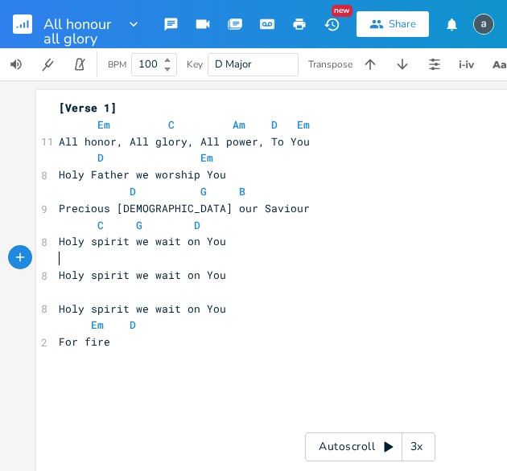
click at [162, 261] on pre "​" at bounding box center [369, 258] width 629 height 17
click at [136, 290] on pre "​" at bounding box center [369, 292] width 629 height 17
type textarea "Am G D"
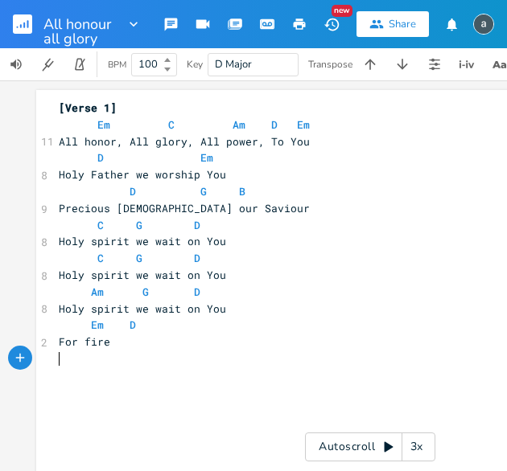
click at [132, 368] on div "x [Verse 1] Em C Am D Em 11 All honor, All glory, All power, To You D Em 8 Holy…" at bounding box center [369, 233] width 629 height 274
click at [401, 195] on pre "D G B" at bounding box center [369, 191] width 629 height 17
click at [27, 19] on rect "button" at bounding box center [22, 23] width 19 height 19
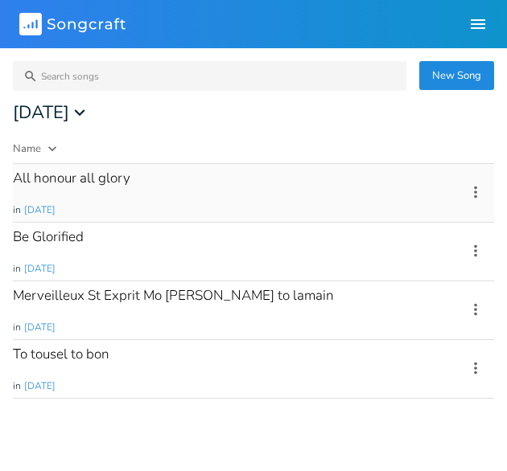
click at [478, 183] on icon at bounding box center [475, 192] width 18 height 18
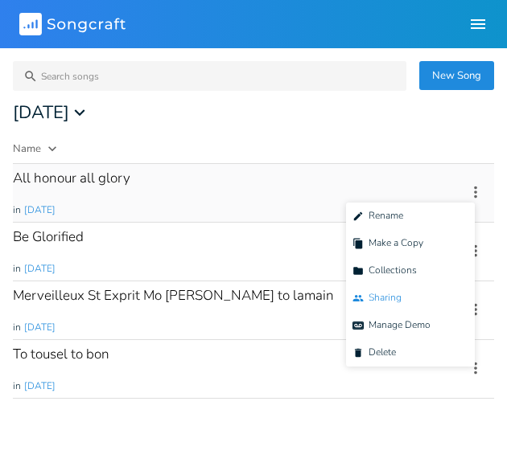
click at [426, 289] on li "Collaborators Sharing" at bounding box center [410, 298] width 129 height 27
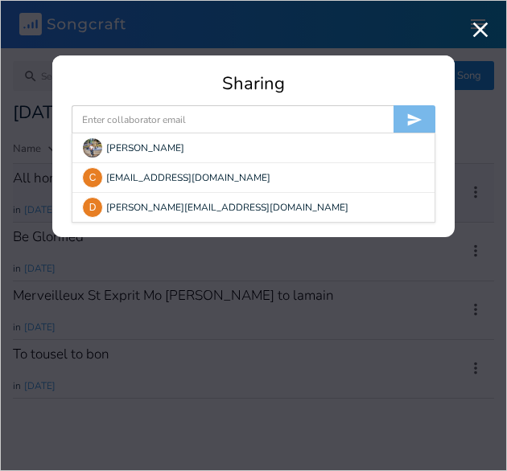
click at [283, 110] on input at bounding box center [233, 119] width 322 height 29
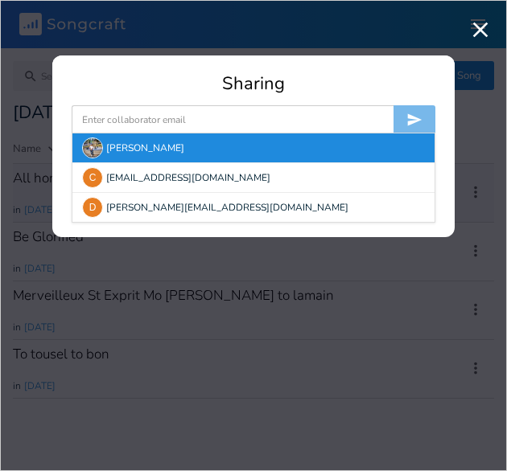
click at [101, 145] on img at bounding box center [92, 147] width 21 height 21
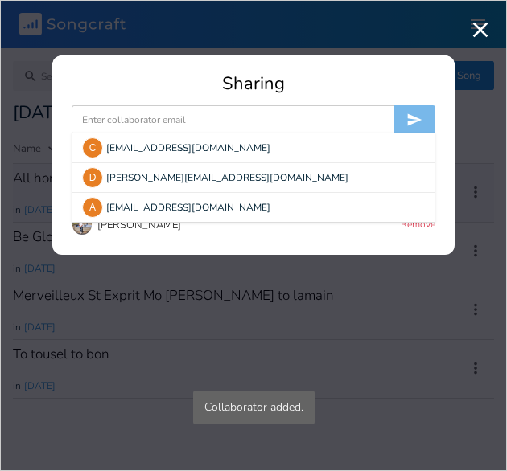
click at [124, 125] on input at bounding box center [233, 119] width 322 height 29
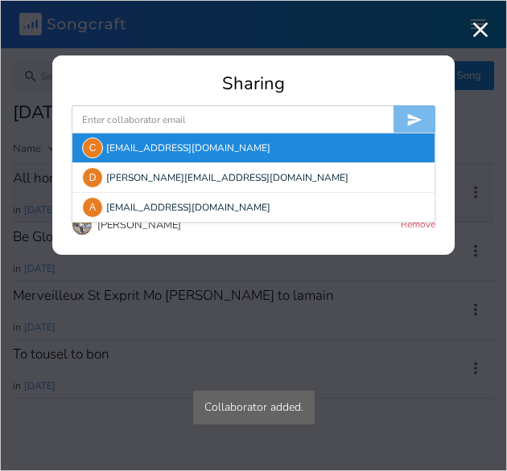
click at [95, 142] on div "C" at bounding box center [92, 147] width 21 height 21
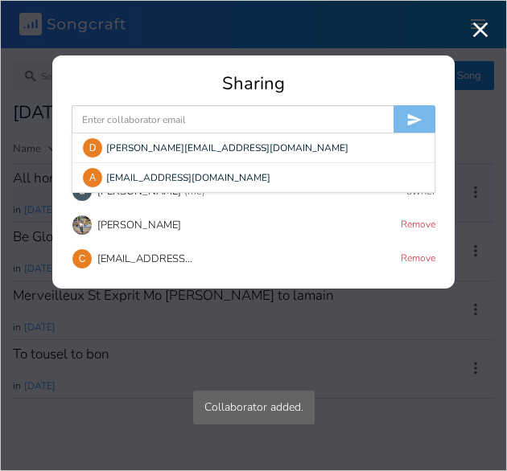
click at [107, 129] on input at bounding box center [233, 119] width 322 height 29
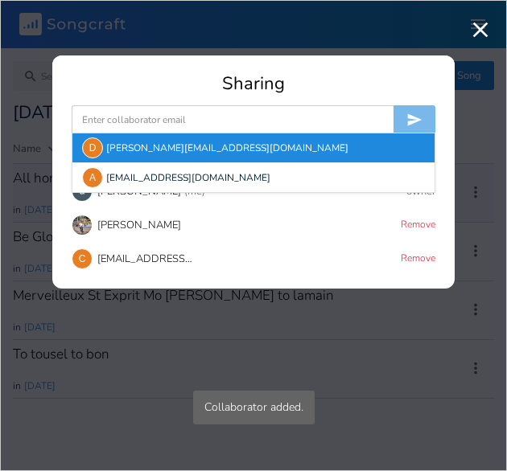
click at [100, 142] on div "D" at bounding box center [92, 147] width 21 height 21
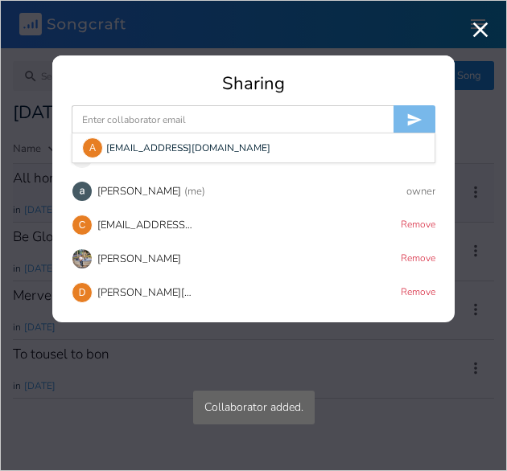
click at [117, 125] on input at bounding box center [233, 119] width 322 height 29
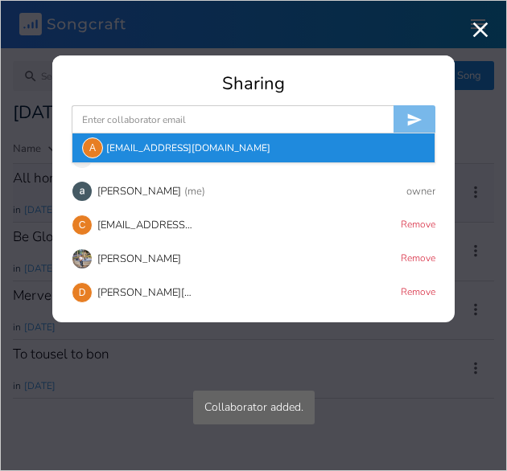
click at [89, 145] on div "A" at bounding box center [92, 147] width 21 height 21
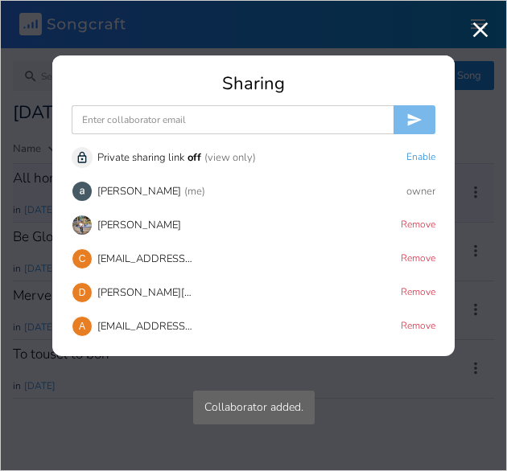
click at [485, 31] on icon "button" at bounding box center [480, 30] width 26 height 26
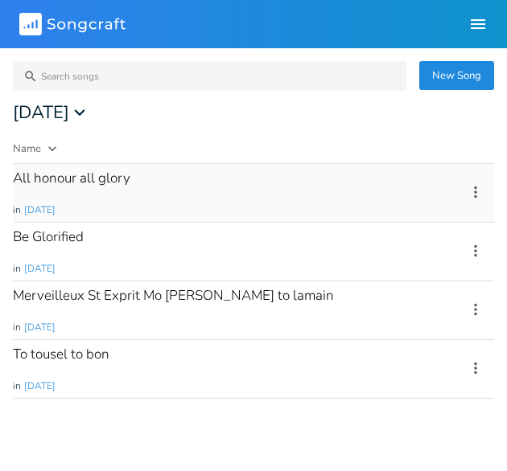
click at [291, 191] on div "All honour all glory in [DATE]" at bounding box center [230, 193] width 434 height 58
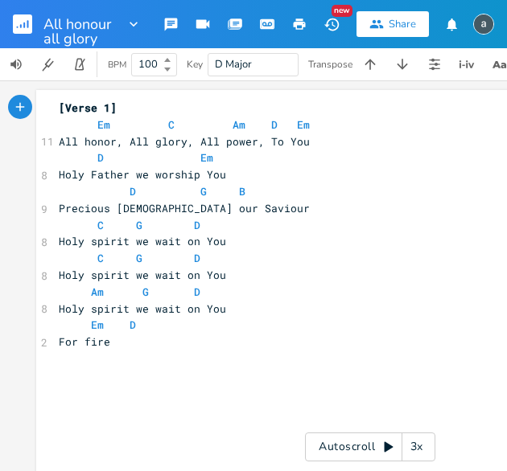
click at [18, 17] on rect "button" at bounding box center [22, 23] width 19 height 19
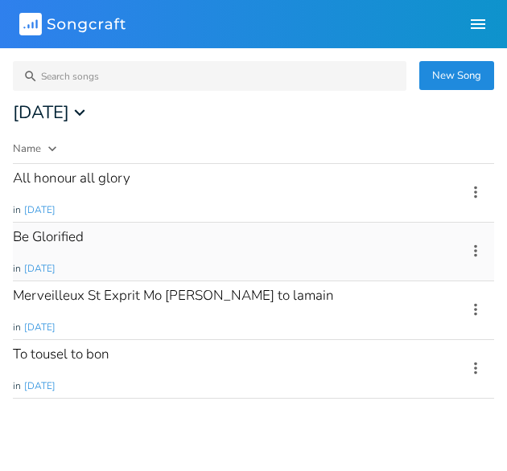
click at [125, 242] on div "Be Glorified in [DATE]" at bounding box center [230, 252] width 434 height 58
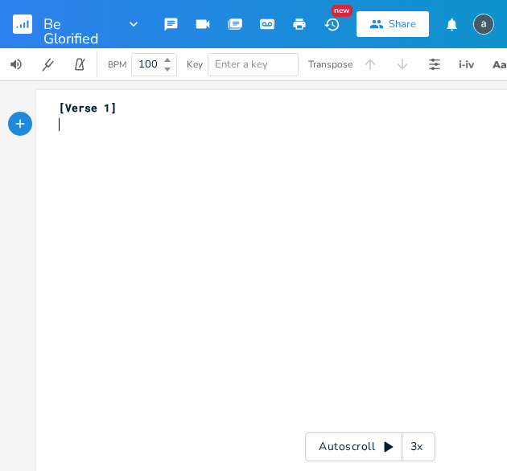
click at [142, 122] on pre "​" at bounding box center [369, 125] width 629 height 17
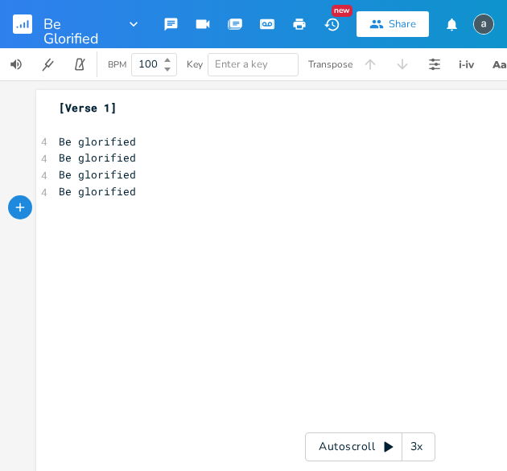
scroll to position [0, 1]
click at [161, 193] on pre "Be glorified" at bounding box center [369, 191] width 629 height 17
type textarea "X2"
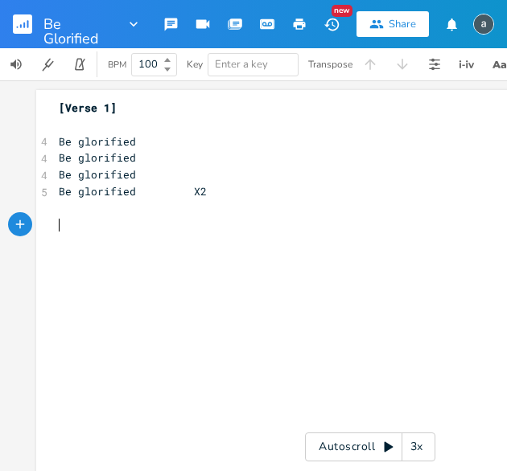
click at [132, 224] on pre "​" at bounding box center [369, 225] width 629 height 17
click at [175, 135] on pre "Be glorified" at bounding box center [369, 141] width 629 height 17
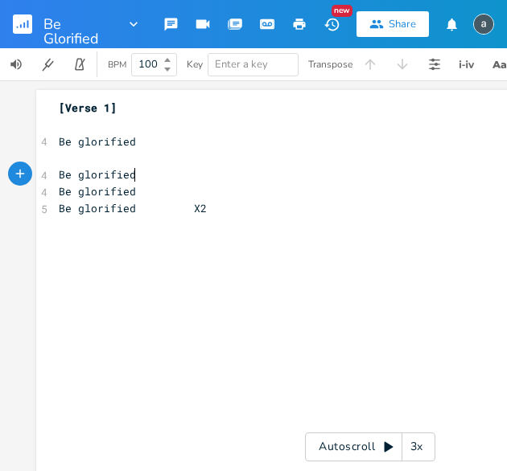
click at [167, 178] on pre "Be glorified" at bounding box center [369, 174] width 629 height 17
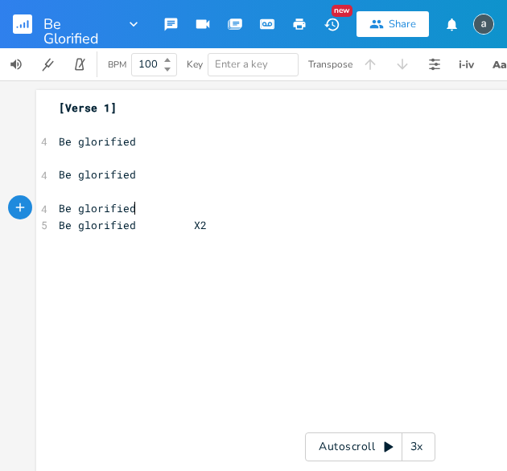
click at [162, 207] on pre "Be glorified" at bounding box center [369, 208] width 629 height 17
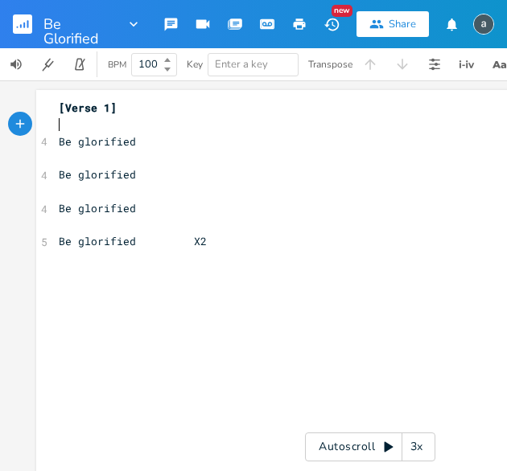
click at [101, 124] on pre "​" at bounding box center [369, 125] width 629 height 17
click at [82, 127] on pre "​" at bounding box center [369, 125] width 629 height 17
type textarea "E e"
type textarea "D"
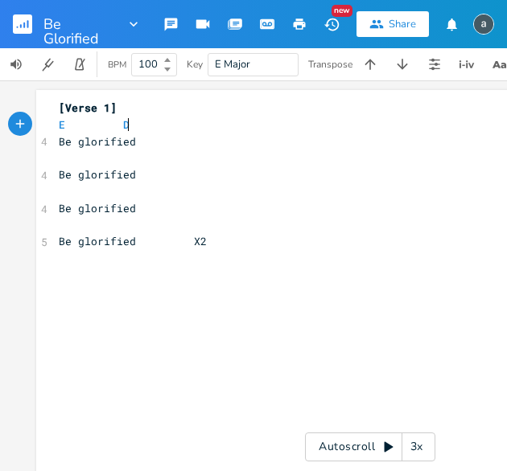
scroll to position [0, 8]
click at [89, 173] on span "Be glorified" at bounding box center [97, 174] width 77 height 14
click at [88, 162] on pre "​" at bounding box center [369, 158] width 629 height 17
type textarea "A"
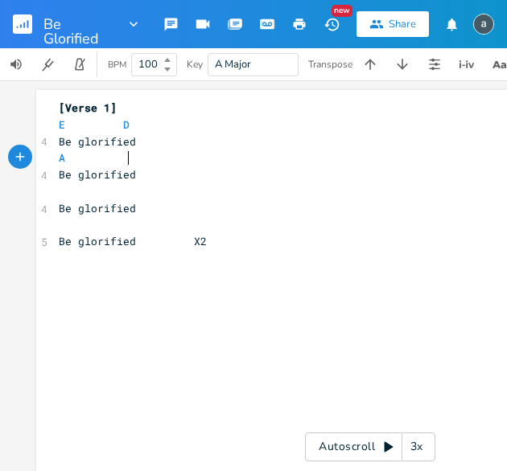
type textarea "E"
click at [86, 182] on pre "Be glorified" at bounding box center [369, 174] width 629 height 17
click at [85, 184] on pre "​" at bounding box center [369, 191] width 629 height 17
type textarea "E D"
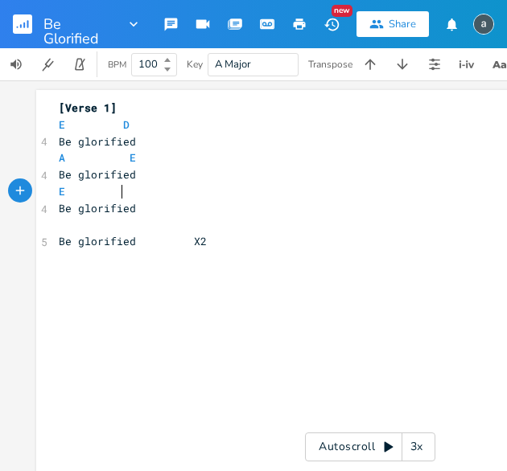
scroll to position [0, 37]
click at [77, 231] on pre "​" at bounding box center [369, 225] width 629 height 17
type textarea "A D"
click at [68, 269] on pre "​" at bounding box center [369, 275] width 629 height 17
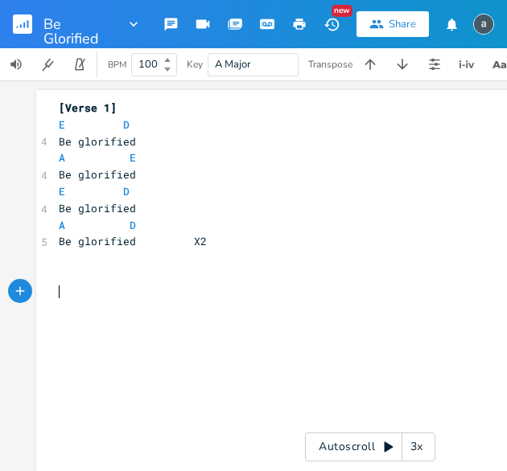
click at [98, 284] on pre "​" at bounding box center [369, 292] width 629 height 17
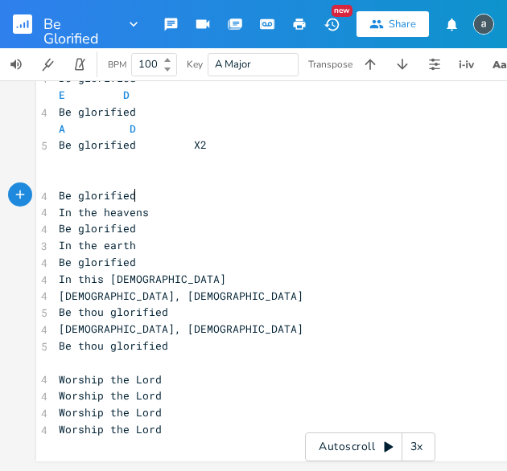
click at [161, 192] on pre "Be glorified" at bounding box center [369, 195] width 629 height 17
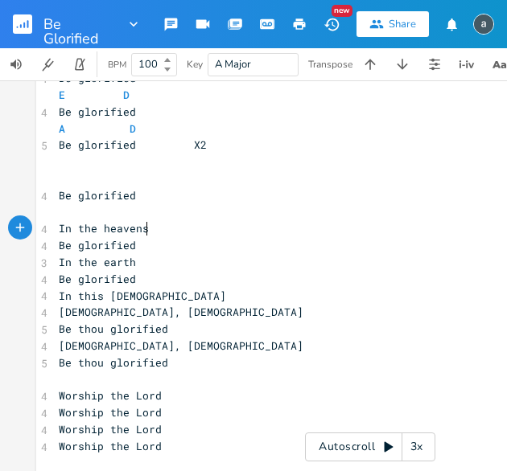
click at [172, 226] on pre "In the heavens" at bounding box center [369, 228] width 629 height 17
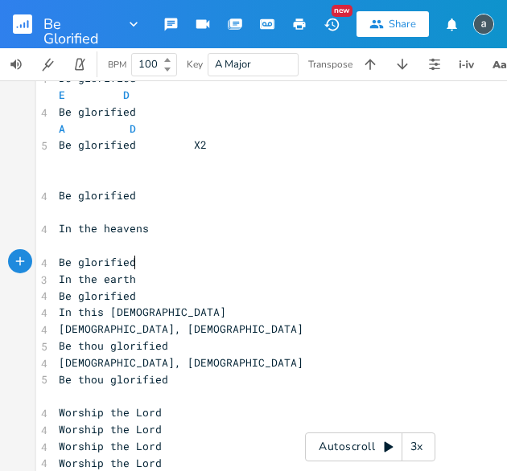
click at [170, 264] on pre "Be glorified" at bounding box center [369, 262] width 629 height 17
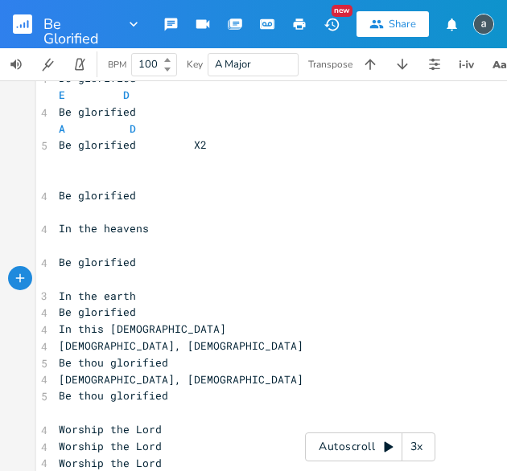
click at [158, 298] on pre "In the earth" at bounding box center [369, 296] width 629 height 17
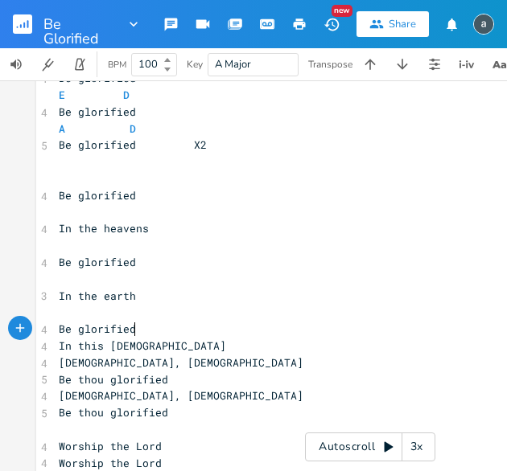
click at [150, 326] on pre "Be glorified" at bounding box center [369, 329] width 629 height 17
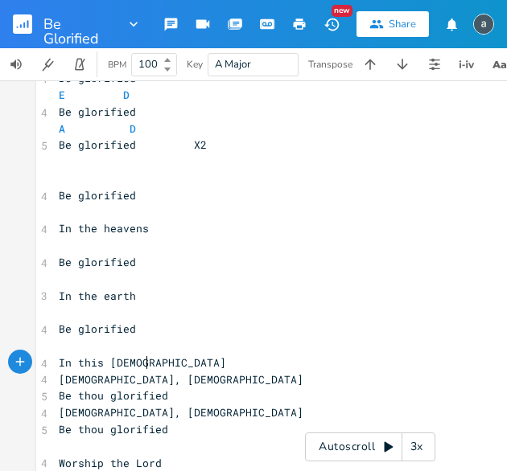
click at [155, 359] on pre "In this [DEMOGRAPHIC_DATA]" at bounding box center [369, 363] width 629 height 17
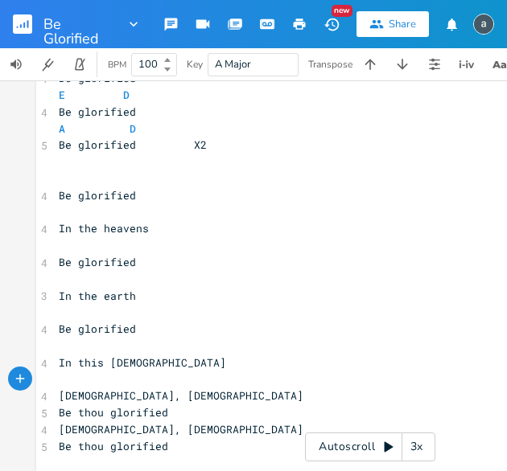
scroll to position [198, 0]
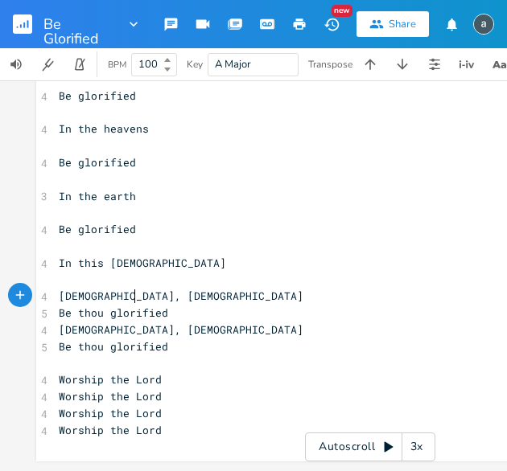
click at [167, 302] on pre "[DEMOGRAPHIC_DATA], [DEMOGRAPHIC_DATA]" at bounding box center [369, 296] width 629 height 17
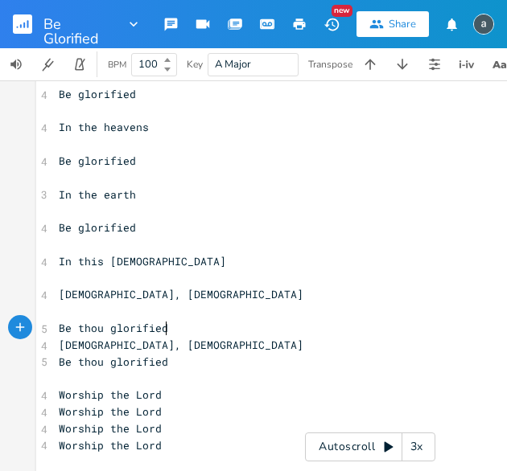
click at [174, 328] on pre "Be thou glorified" at bounding box center [369, 328] width 629 height 17
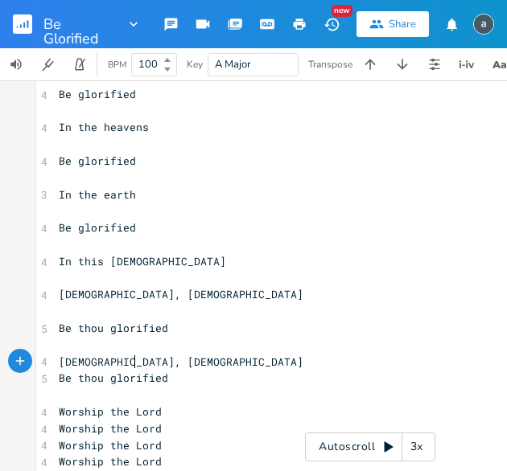
click at [170, 356] on pre "[DEMOGRAPHIC_DATA], [DEMOGRAPHIC_DATA]" at bounding box center [369, 362] width 629 height 17
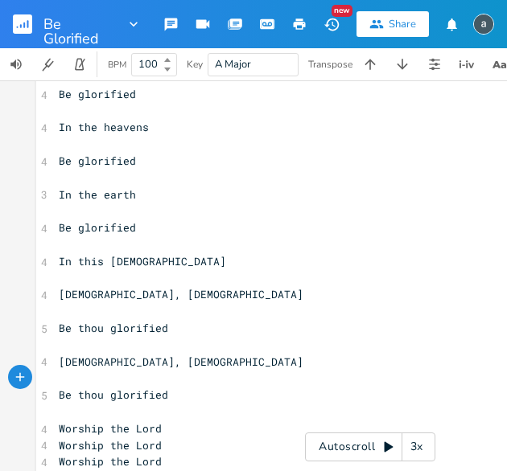
scroll to position [256, 0]
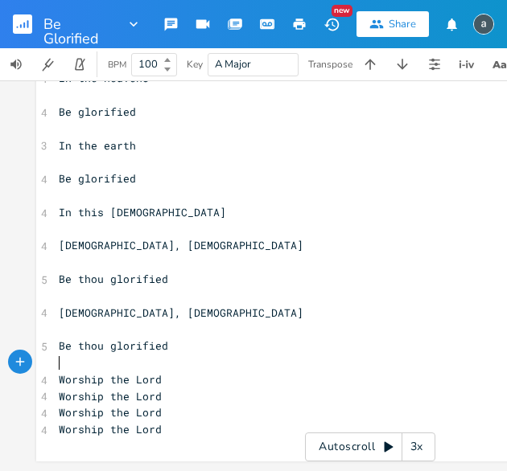
click at [199, 359] on pre "​" at bounding box center [369, 363] width 629 height 17
click at [196, 371] on pre "Worship the Lord" at bounding box center [369, 379] width 629 height 17
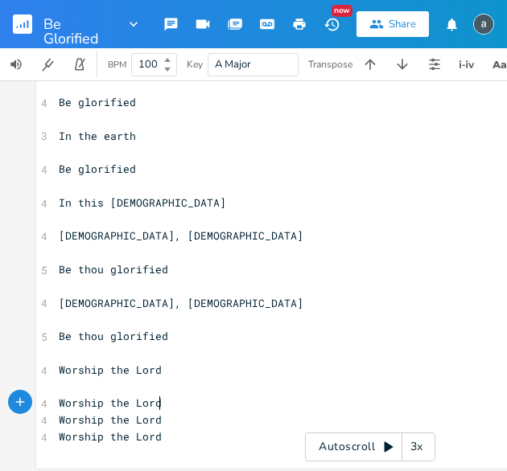
click at [190, 402] on pre "Worship the Lord" at bounding box center [369, 403] width 629 height 17
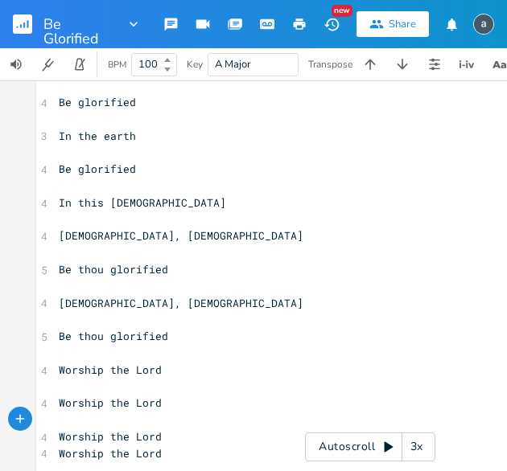
click at [188, 436] on pre "Worship the Lord" at bounding box center [369, 437] width 629 height 17
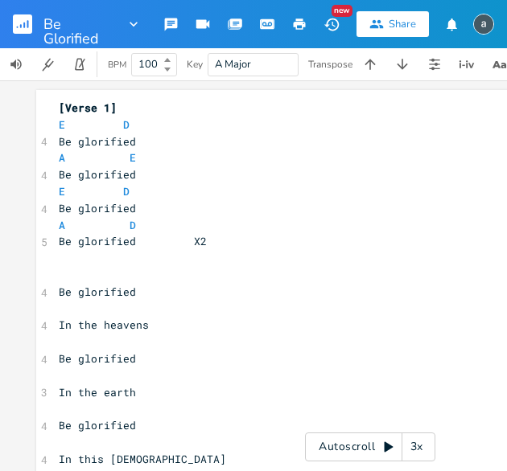
scroll to position [297, 0]
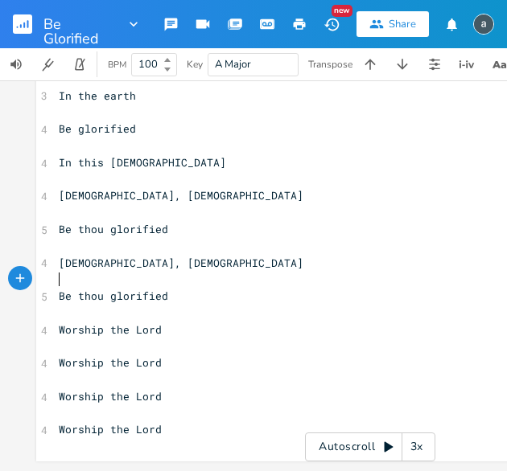
click at [129, 281] on pre "​" at bounding box center [369, 279] width 629 height 17
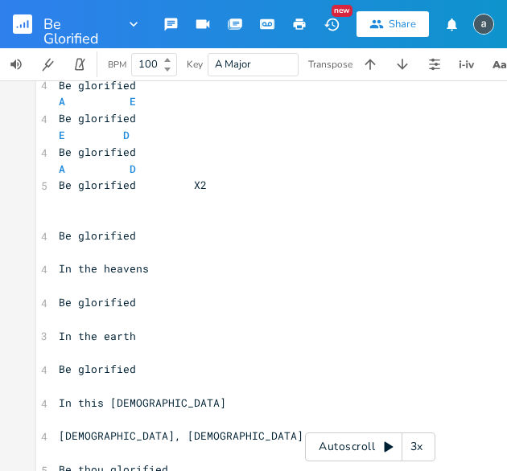
scroll to position [52, 0]
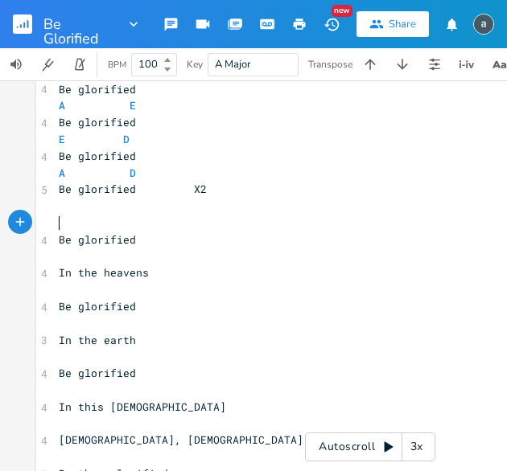
click at [144, 228] on pre "​" at bounding box center [369, 223] width 629 height 17
type textarea "Bm D"
click at [96, 264] on pre "​" at bounding box center [369, 256] width 629 height 17
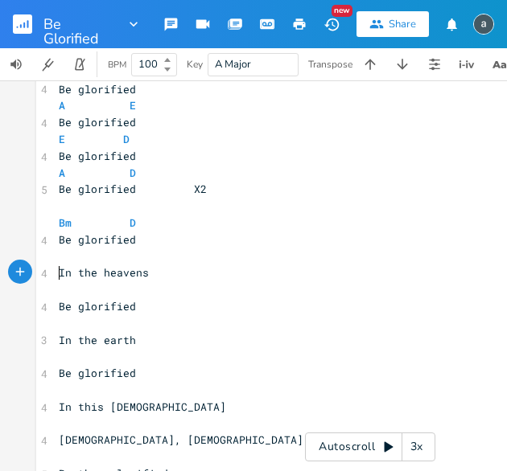
click at [59, 270] on span "In the heavens" at bounding box center [104, 272] width 90 height 14
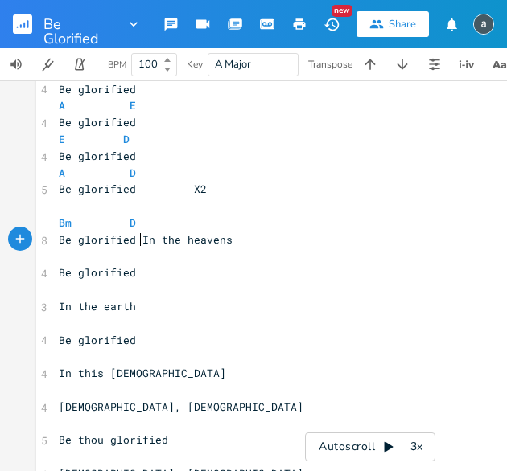
scroll to position [0, 2]
click at [210, 228] on pre "Bm D" at bounding box center [369, 223] width 629 height 17
type textarea "E"
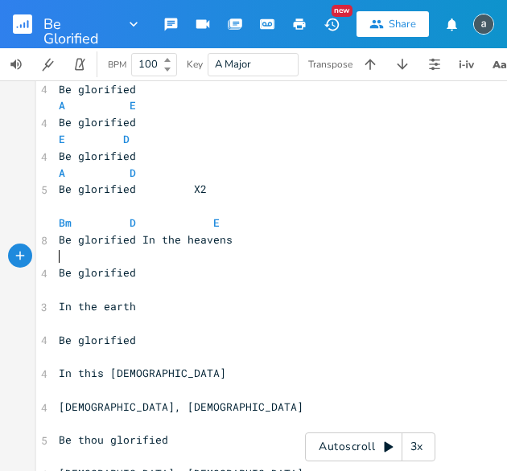
click at [130, 256] on pre "​" at bounding box center [369, 256] width 629 height 17
click at [55, 311] on pre "In the earth" at bounding box center [369, 306] width 629 height 17
click at [59, 303] on span "In the earth" at bounding box center [97, 306] width 77 height 14
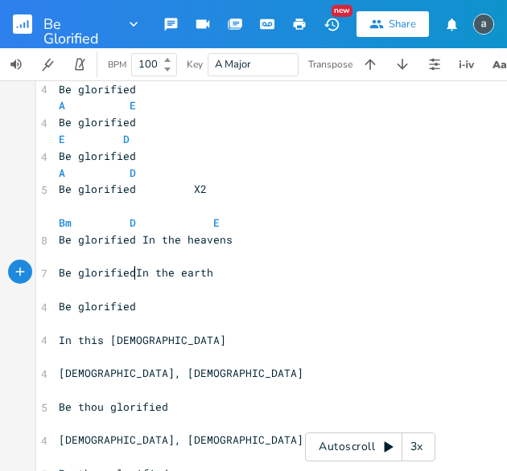
scroll to position [0, 2]
click at [98, 232] on pre "Be glorified In the heavens" at bounding box center [369, 240] width 629 height 17
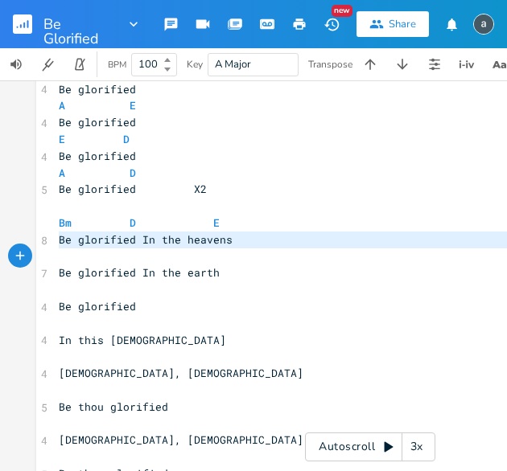
click at [98, 232] on pre "Be glorified In the heavens" at bounding box center [369, 240] width 629 height 17
type textarea "Be glorified In the heavens"
click at [223, 215] on pre "Bm D E" at bounding box center [369, 223] width 629 height 17
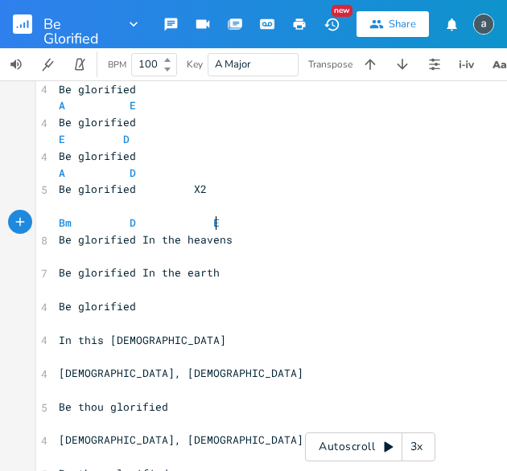
click at [223, 215] on pre "Bm D E" at bounding box center [369, 223] width 629 height 17
type textarea "Bm D E"
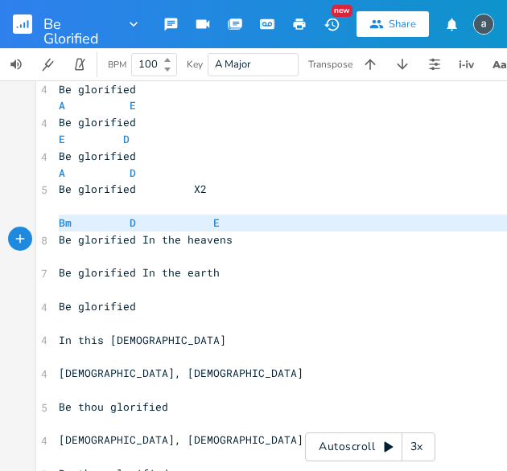
click at [223, 215] on pre "Bm D E" at bounding box center [369, 223] width 629 height 17
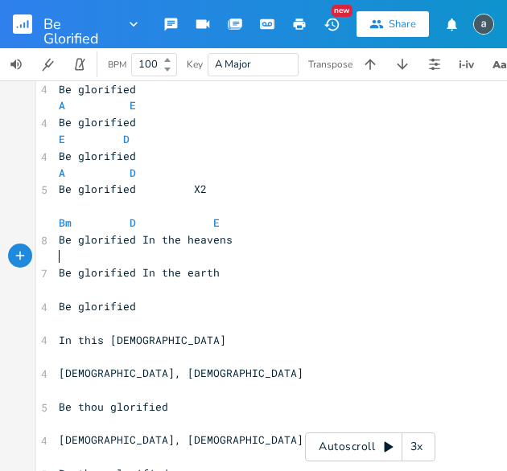
click at [195, 254] on pre "​" at bounding box center [369, 256] width 629 height 17
click at [59, 344] on span "In this [DEMOGRAPHIC_DATA]" at bounding box center [142, 340] width 167 height 14
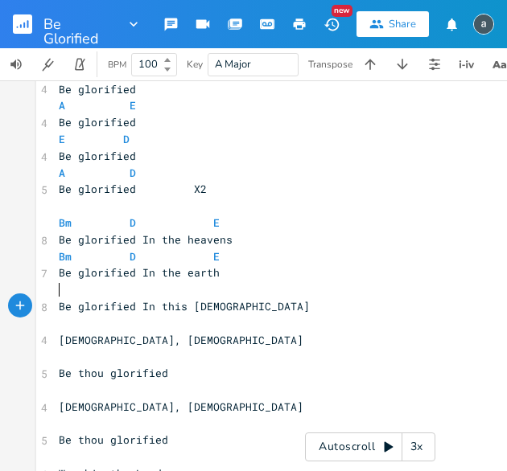
click at [105, 284] on pre "​" at bounding box center [369, 289] width 629 height 17
paste textarea
click at [220, 261] on pre "Bm D E" at bounding box center [369, 256] width 629 height 17
type textarea "Bm D E"
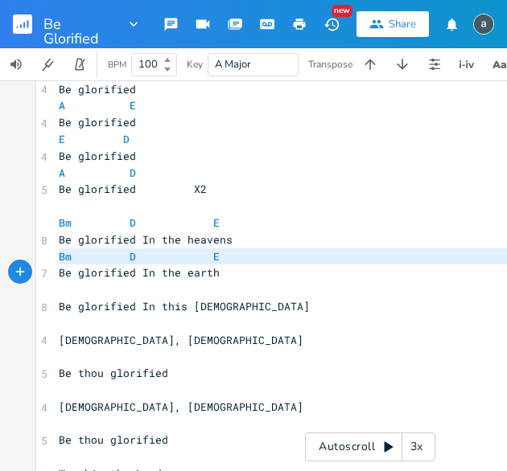
click at [220, 261] on pre "Bm D E" at bounding box center [369, 256] width 629 height 17
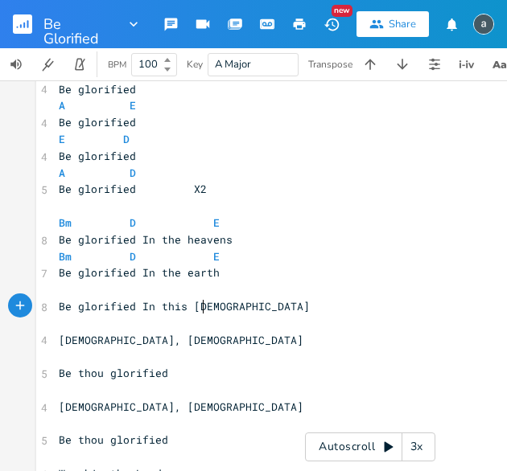
click at [195, 300] on span "Be glorified In this [DEMOGRAPHIC_DATA]" at bounding box center [184, 306] width 251 height 14
click at [207, 285] on pre "​" at bounding box center [369, 289] width 629 height 17
click at [164, 322] on pre "​" at bounding box center [369, 323] width 629 height 17
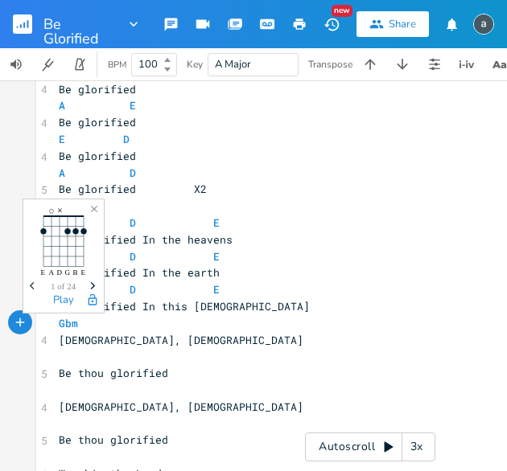
scroll to position [0, 27]
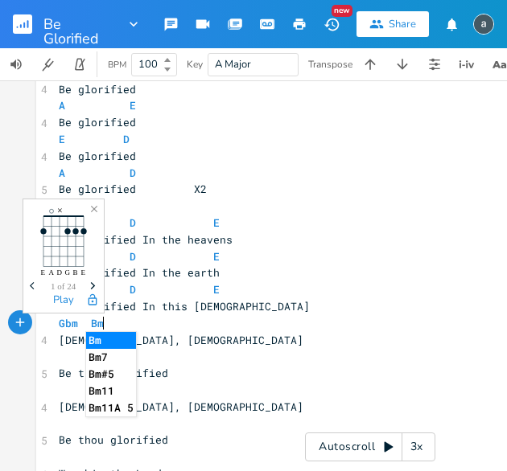
type textarea "Gbm Bm"
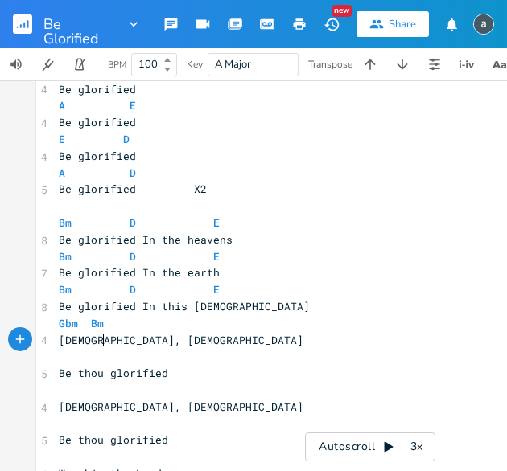
click at [97, 337] on span "[DEMOGRAPHIC_DATA], [DEMOGRAPHIC_DATA]" at bounding box center [181, 340] width 244 height 14
click at [114, 318] on pre "Gbm Bm" at bounding box center [369, 323] width 629 height 17
type textarea "B E A"
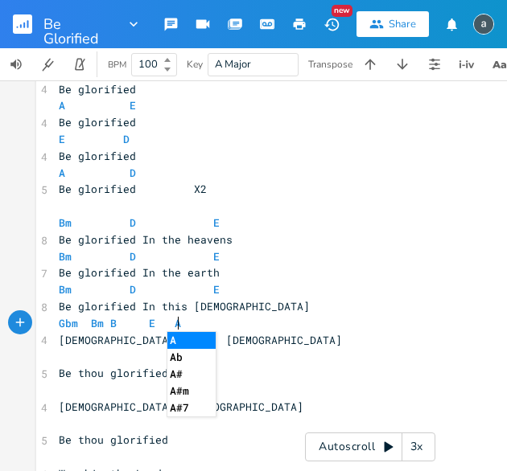
click at [343, 329] on pre "Gbm Bm B E A" at bounding box center [369, 323] width 629 height 17
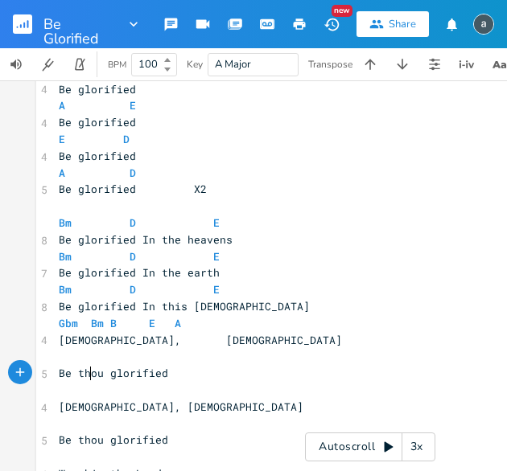
click at [88, 366] on pre "Be thou glorified" at bounding box center [369, 373] width 629 height 17
click at [100, 356] on pre "​" at bounding box center [369, 356] width 629 height 17
type textarea "Gbm"
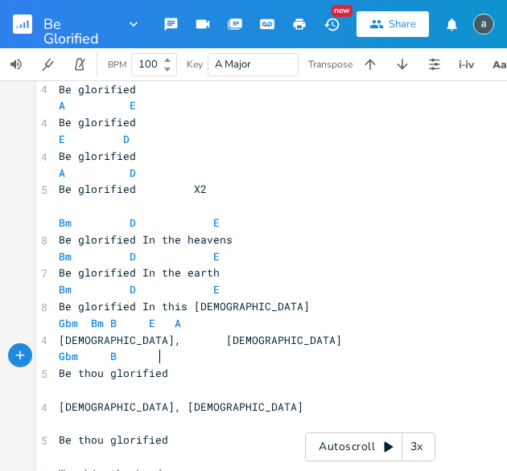
type textarea "B E"
click at [76, 392] on pre "​" at bounding box center [369, 390] width 629 height 17
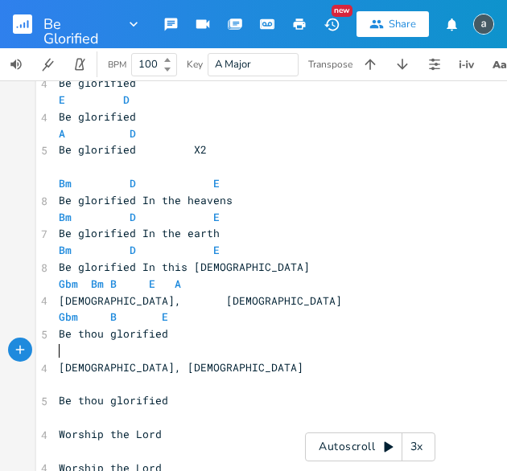
scroll to position [206, 0]
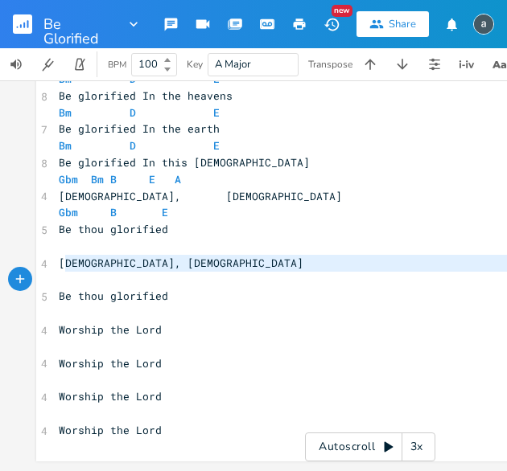
type textarea "esus, [DEMOGRAPHIC_DATA] Be thou glorified"
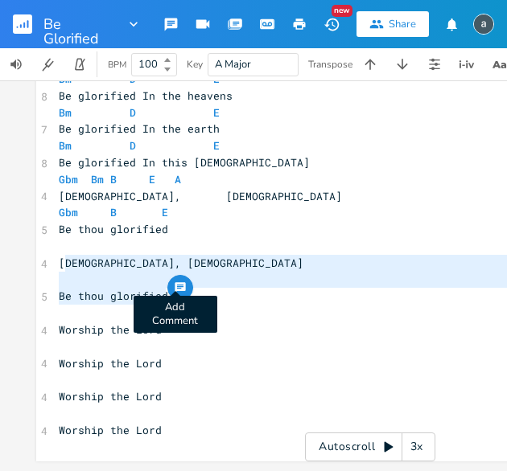
drag, startPoint x: 58, startPoint y: 255, endPoint x: 170, endPoint y: 281, distance: 115.5
click at [170, 285] on div "esus, [DEMOGRAPHIC_DATA] Be thou glorified x [Verse 1] E D 4 Be glorified A E 4…" at bounding box center [369, 178] width 667 height 568
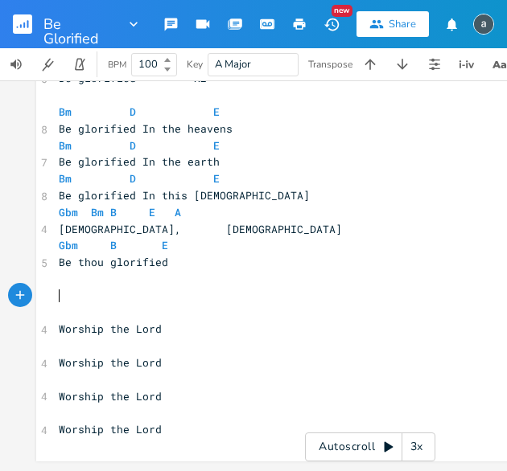
scroll to position [156, 0]
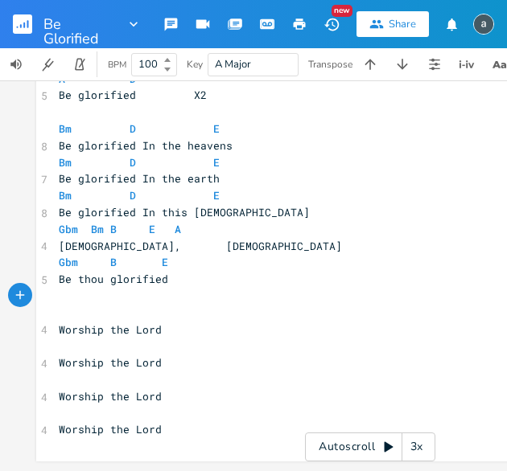
click at [157, 306] on pre "​" at bounding box center [369, 313] width 629 height 17
type textarea "F"
click at [242, 341] on pre "​" at bounding box center [369, 346] width 629 height 17
type textarea "Bb F"
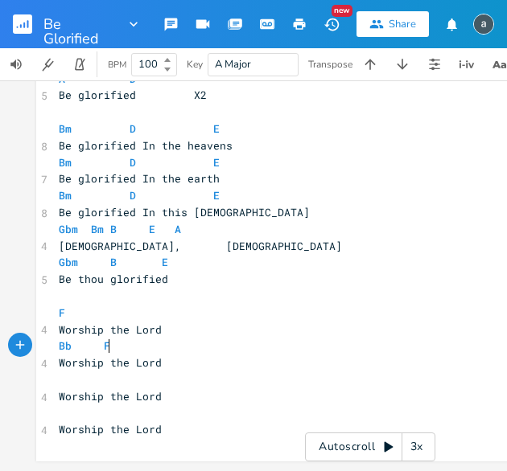
scroll to position [0, 31]
click at [167, 371] on pre "​" at bounding box center [369, 379] width 629 height 17
type textarea "F"
click at [271, 421] on pre "Worship the Lord" at bounding box center [369, 429] width 629 height 17
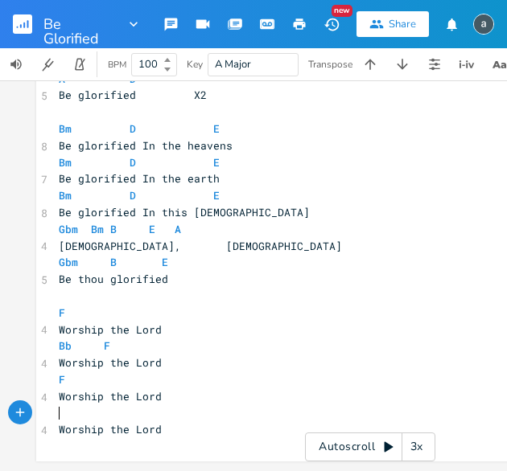
click at [276, 409] on pre "​" at bounding box center [369, 413] width 629 height 17
type textarea "Bb F"
click at [242, 210] on pre "Be glorified In this [DEMOGRAPHIC_DATA]" at bounding box center [369, 212] width 629 height 17
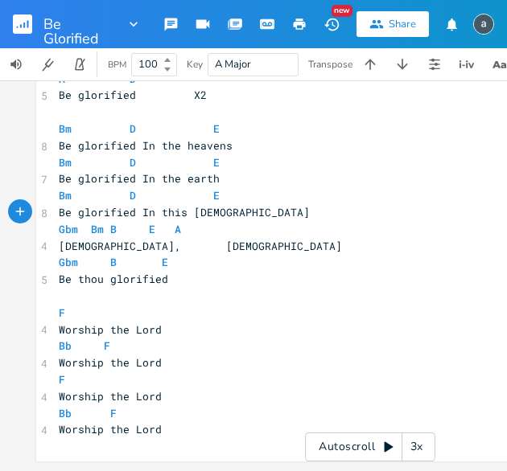
click at [31, 17] on rect "button" at bounding box center [22, 23] width 19 height 19
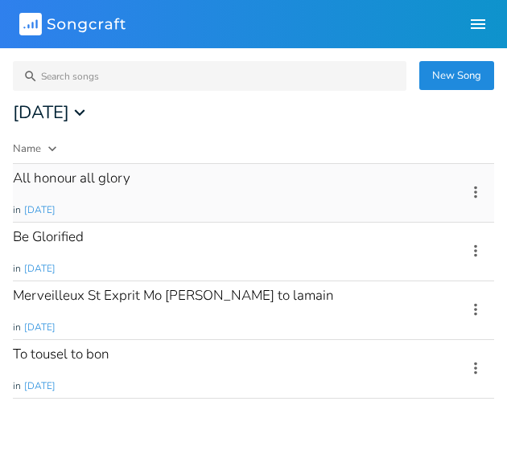
click at [82, 191] on div "All honour all glory in [DATE]" at bounding box center [230, 193] width 434 height 58
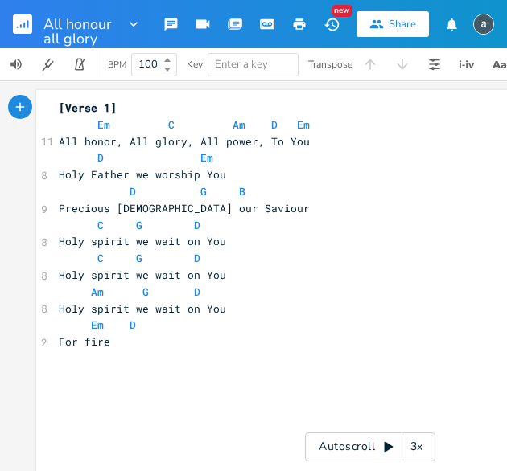
click at [280, 59] on span "Enter a key" at bounding box center [253, 65] width 76 height 22
type input "G"
click at [21, 25] on icon "button" at bounding box center [21, 26] width 2 height 4
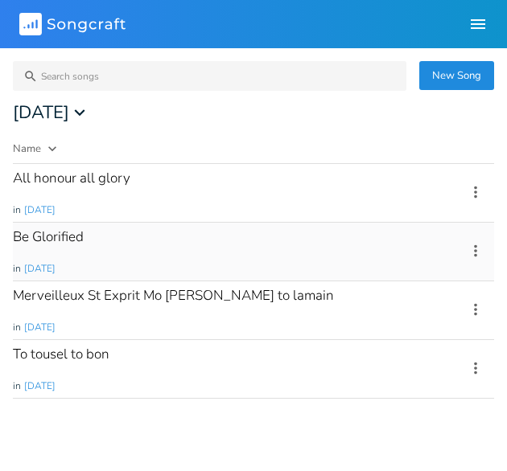
click at [74, 223] on div "Be Glorified in [DATE]" at bounding box center [230, 252] width 434 height 58
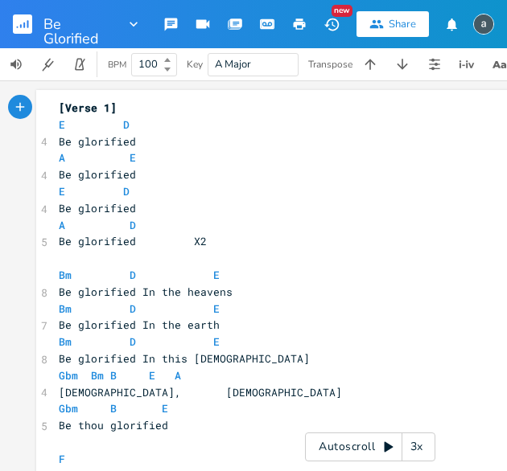
click at [27, 30] on rect "button" at bounding box center [22, 23] width 19 height 19
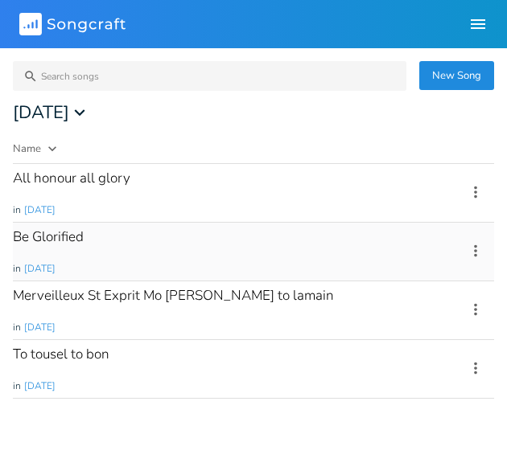
click at [470, 242] on icon at bounding box center [475, 251] width 18 height 18
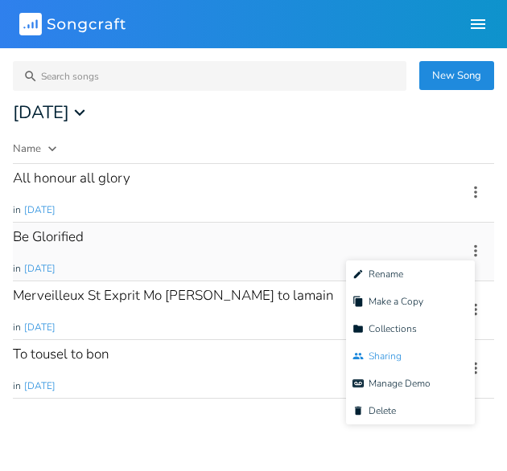
click at [410, 350] on li "Collaborators Sharing" at bounding box center [410, 356] width 129 height 27
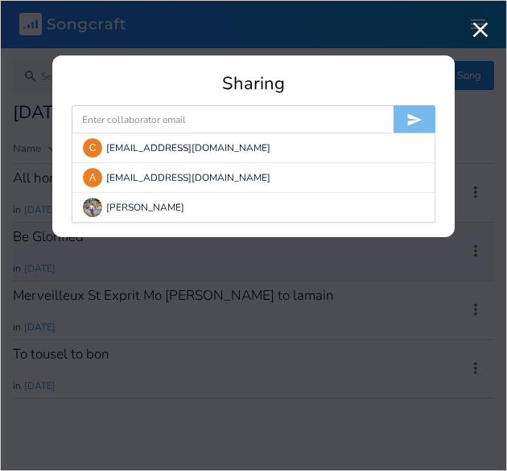
click at [276, 113] on input at bounding box center [233, 119] width 322 height 29
drag, startPoint x: 78, startPoint y: 142, endPoint x: 105, endPoint y: 131, distance: 29.6
click at [105, 131] on form "C [EMAIL_ADDRESS][DOMAIN_NAME] A [EMAIL_ADDRESS][DOMAIN_NAME] [PERSON_NAME]" at bounding box center [253, 119] width 363 height 29
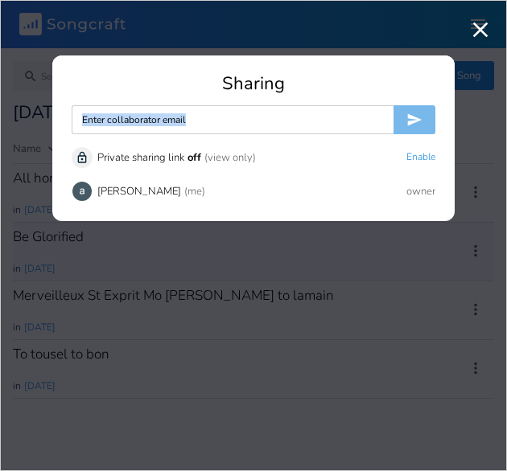
click at [105, 131] on input at bounding box center [233, 119] width 322 height 29
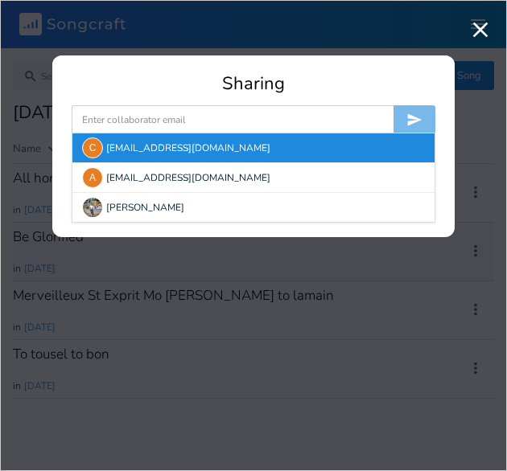
click at [103, 146] on div "C [EMAIL_ADDRESS][DOMAIN_NAME]" at bounding box center [253, 147] width 362 height 29
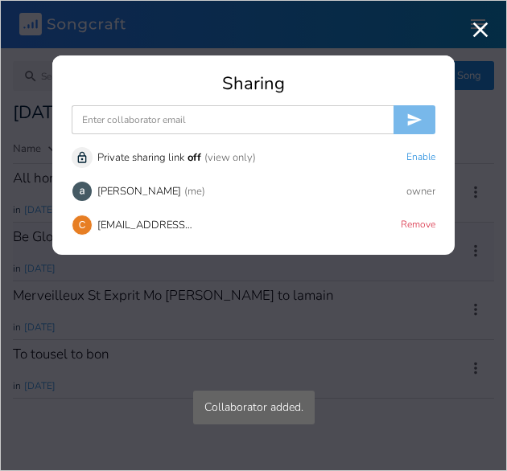
click at [121, 122] on input at bounding box center [233, 119] width 322 height 29
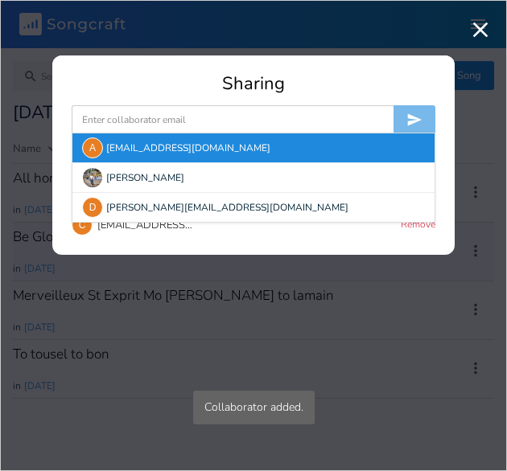
click at [98, 146] on div "A" at bounding box center [92, 147] width 21 height 21
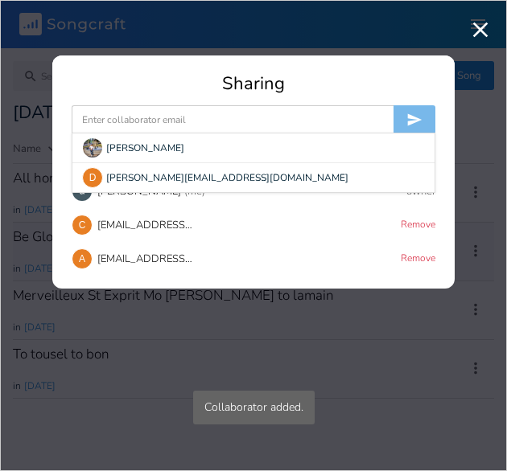
click at [122, 128] on input at bounding box center [233, 119] width 322 height 29
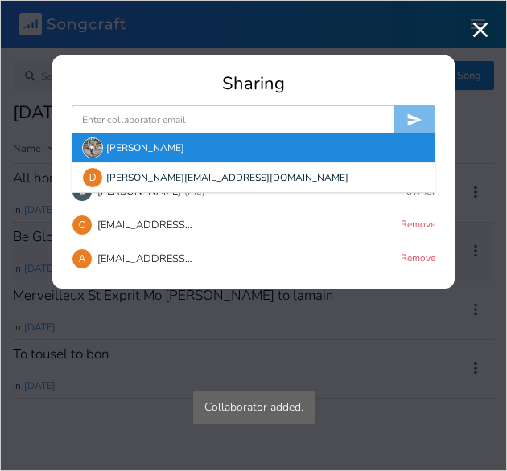
click at [94, 142] on img at bounding box center [92, 147] width 21 height 21
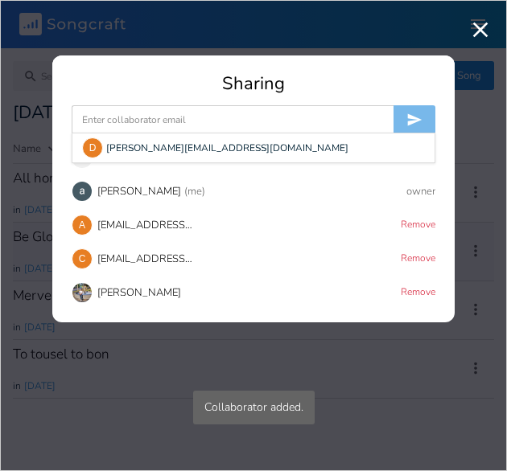
click at [110, 121] on input at bounding box center [233, 119] width 322 height 29
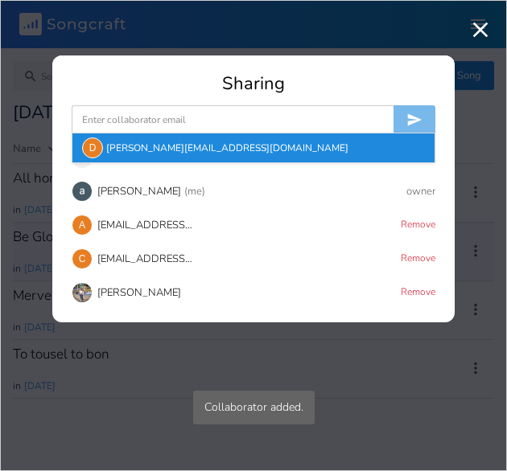
click at [93, 147] on div "D" at bounding box center [92, 147] width 21 height 21
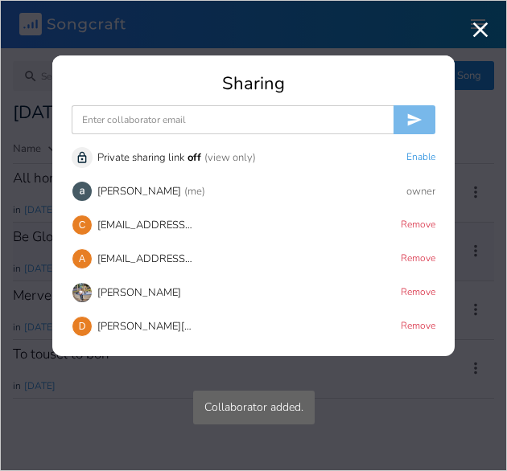
click at [473, 37] on icon "button" at bounding box center [480, 30] width 26 height 26
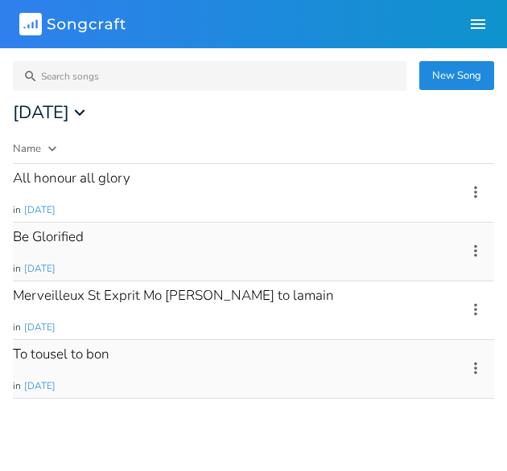
click at [198, 347] on div "To tousel to bon in [DATE]" at bounding box center [230, 369] width 434 height 58
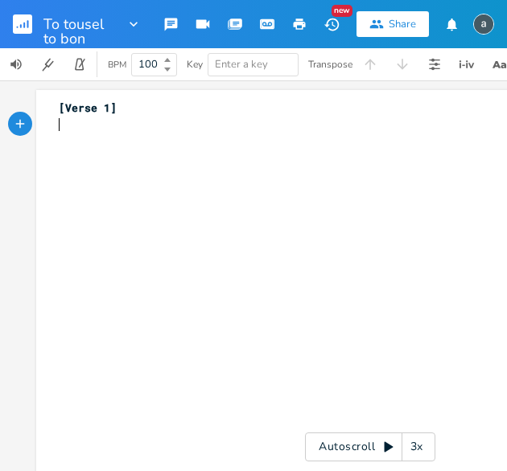
click at [265, 131] on pre "​" at bounding box center [369, 125] width 629 height 17
type textarea "TO TOUSEL"
type textarea "o tousel to bon"
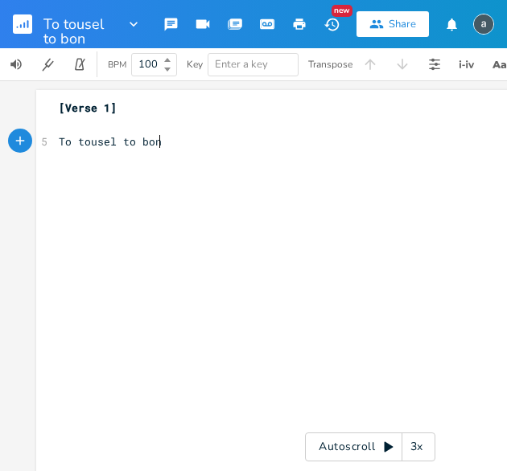
scroll to position [0, 73]
type textarea "To tousel to [GEOGRAPHIC_DATA]"
click at [183, 135] on pre "To tousel to bon" at bounding box center [369, 141] width 629 height 17
